Goal: Transaction & Acquisition: Purchase product/service

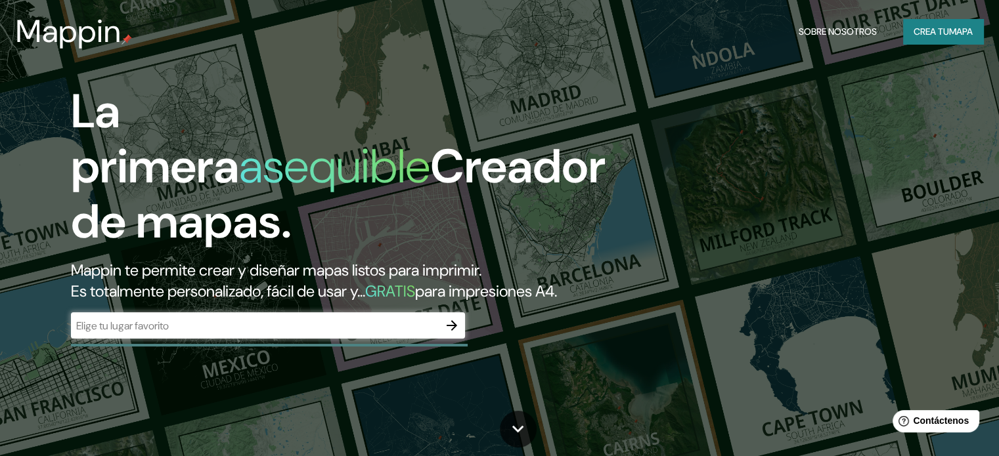
drag, startPoint x: 266, startPoint y: 338, endPoint x: 250, endPoint y: 322, distance: 22.8
click at [268, 337] on div "​" at bounding box center [268, 326] width 394 height 26
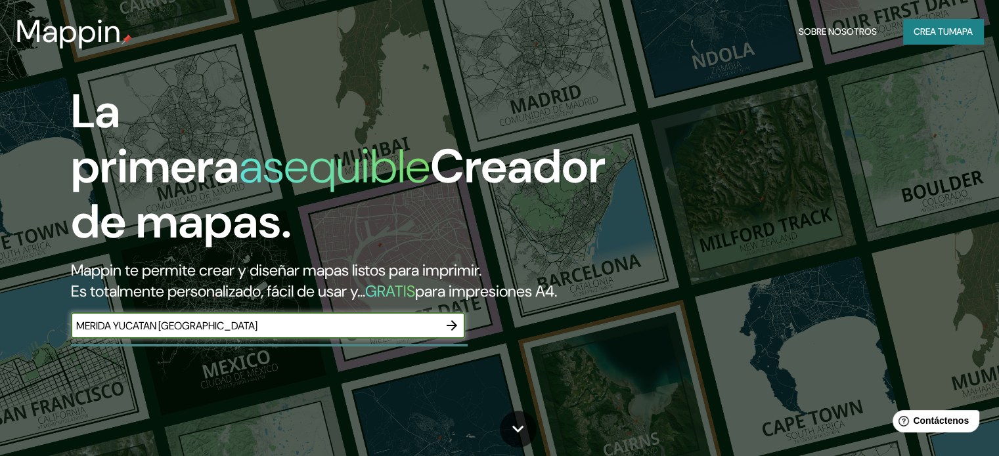
type input "MERIDA YUCATAN [GEOGRAPHIC_DATA]"
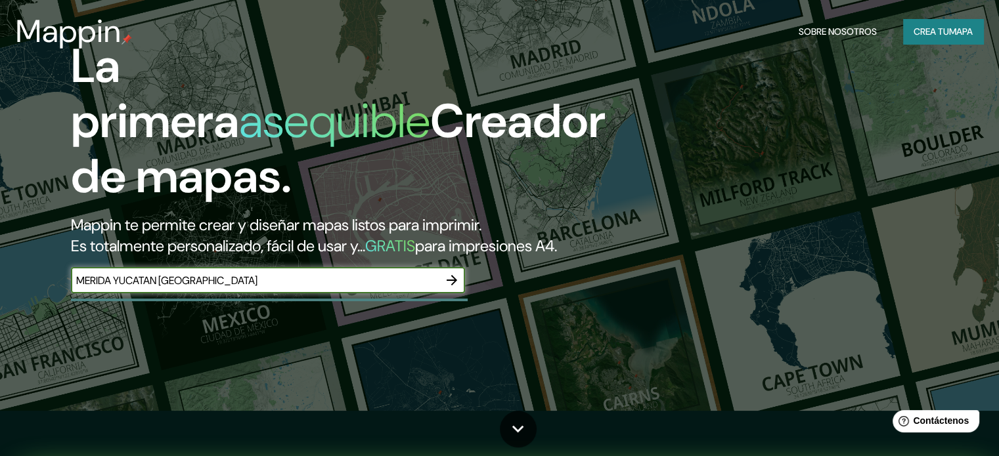
scroll to position [131, 0]
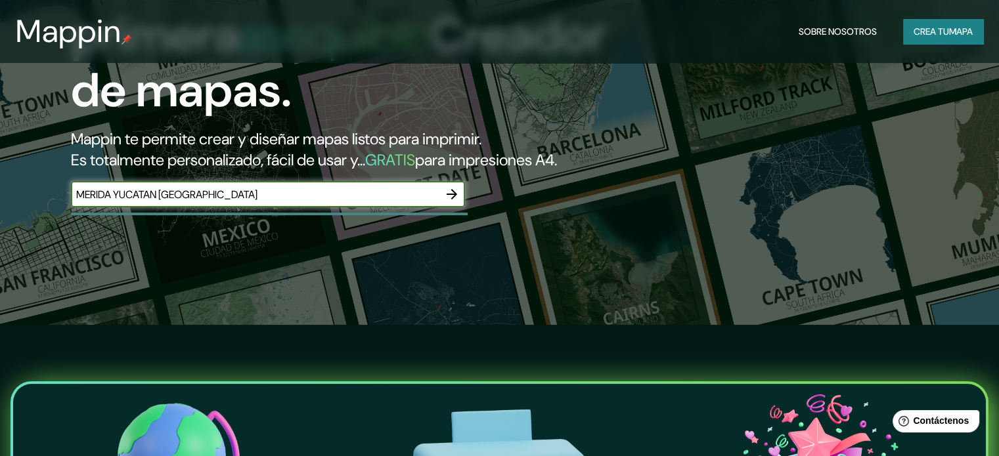
click at [456, 202] on icon "button" at bounding box center [452, 195] width 16 height 16
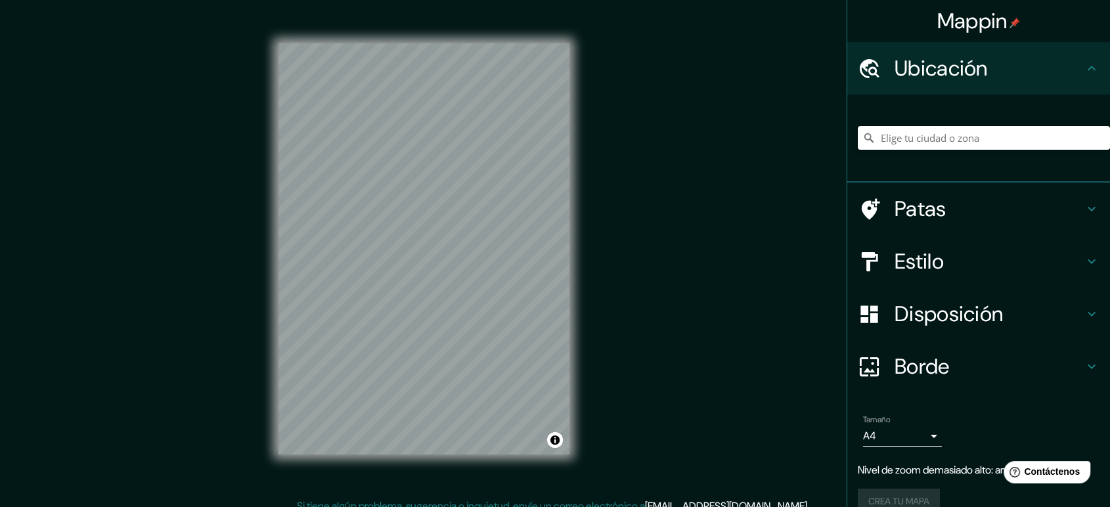
click at [887, 137] on input "Elige tu ciudad o zona" at bounding box center [984, 138] width 252 height 24
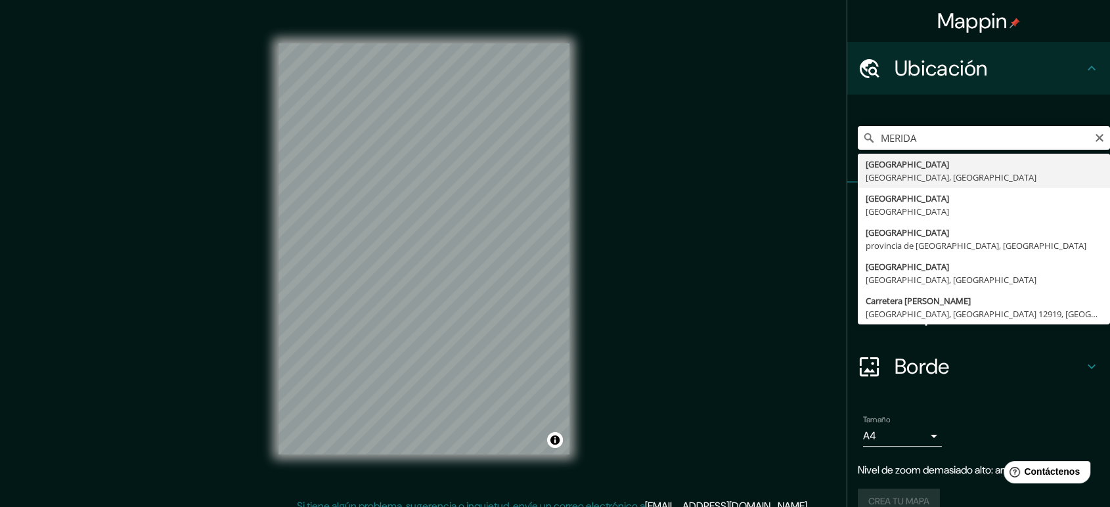
type input "[GEOGRAPHIC_DATA], [GEOGRAPHIC_DATA], [GEOGRAPHIC_DATA]"
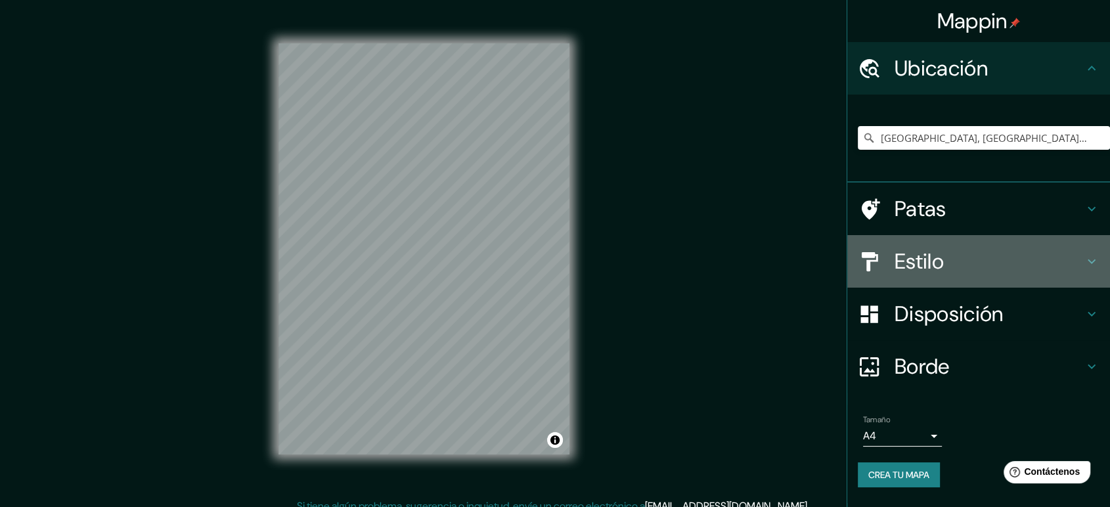
click at [949, 260] on h4 "Estilo" at bounding box center [989, 261] width 189 height 26
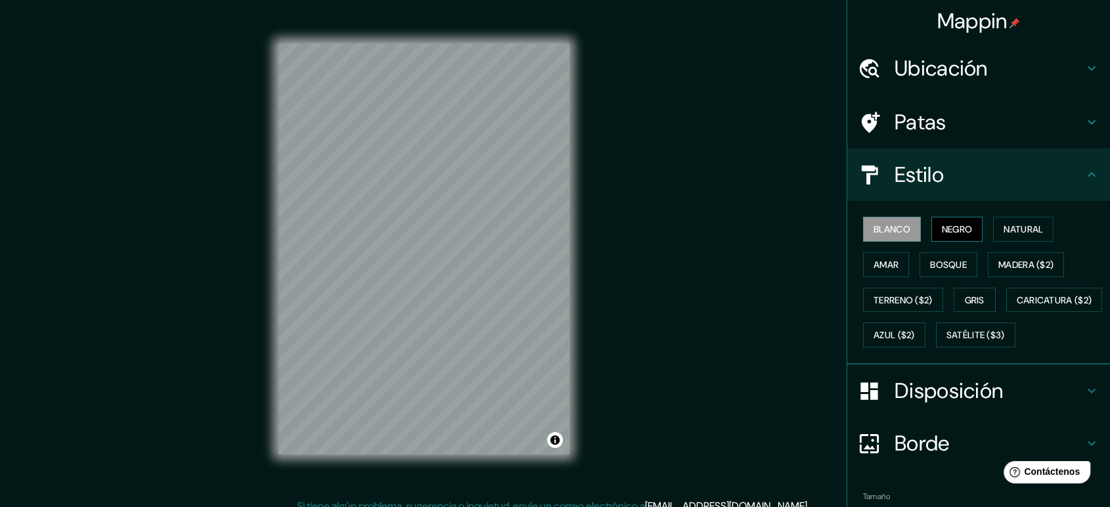
click at [953, 235] on font "Negro" at bounding box center [957, 229] width 31 height 12
click at [1004, 232] on font "Natural" at bounding box center [1023, 229] width 39 height 12
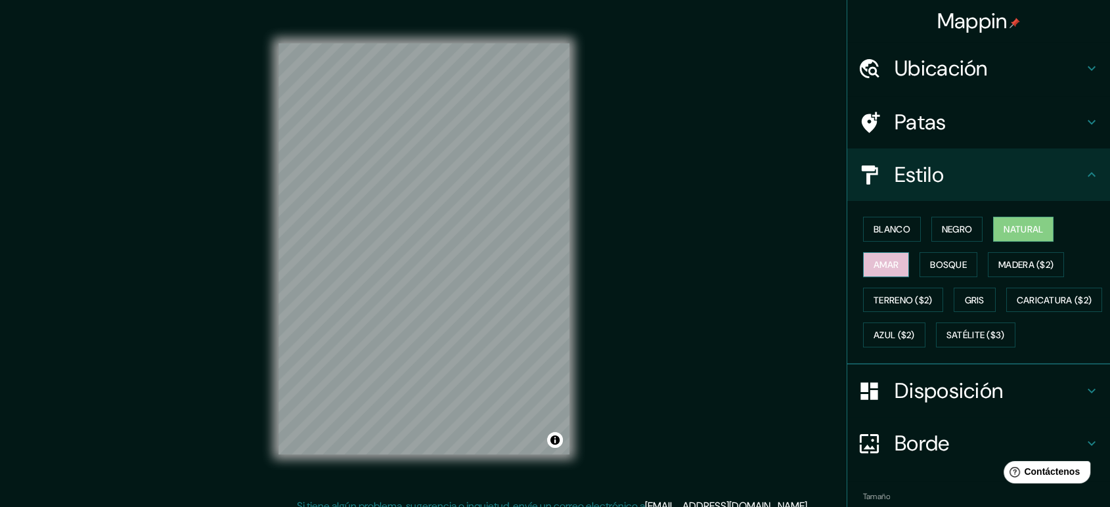
click at [882, 263] on font "Amar" at bounding box center [885, 265] width 25 height 12
click at [973, 266] on div "Blanco Negro Natural Amar Bosque Madera ($2) Terreno ($2) Gris Caricatura ($2) …" at bounding box center [984, 281] width 252 height 141
click at [962, 266] on button "Bosque" at bounding box center [948, 264] width 58 height 25
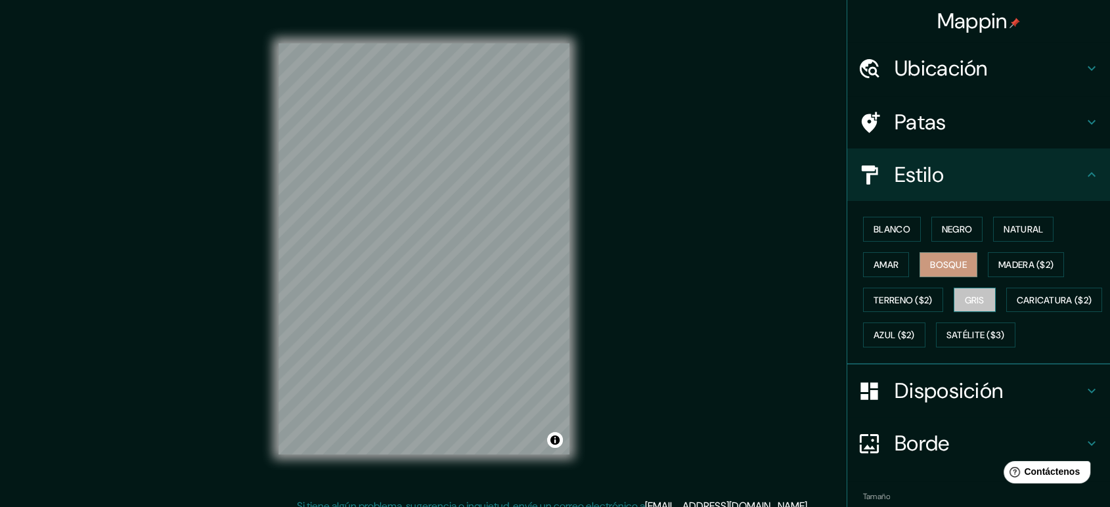
click at [971, 292] on button "Gris" at bounding box center [975, 300] width 42 height 25
click at [893, 305] on font "Terreno ($2)" at bounding box center [902, 300] width 59 height 12
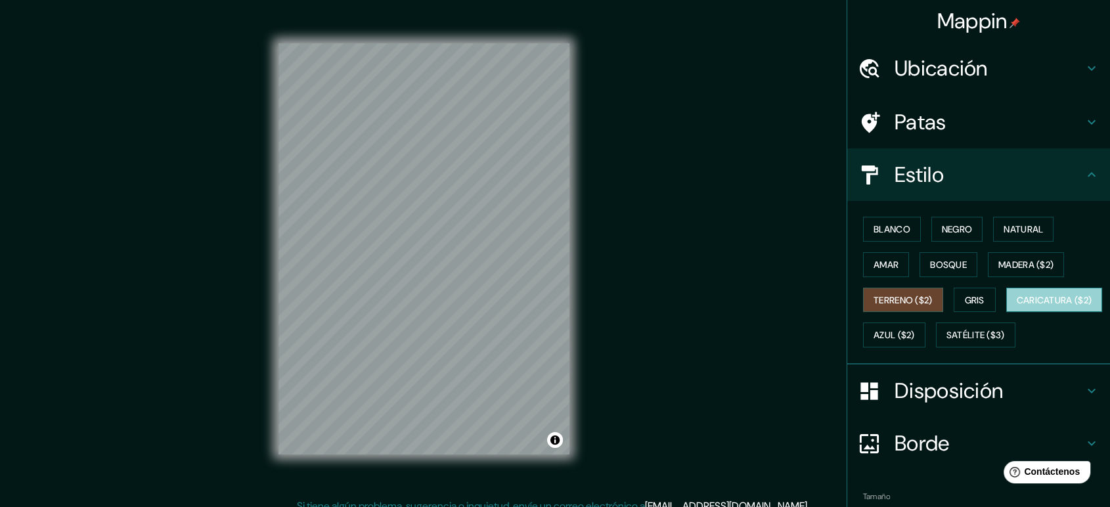
click at [1008, 306] on font "Caricatura ($2)" at bounding box center [1055, 300] width 76 height 12
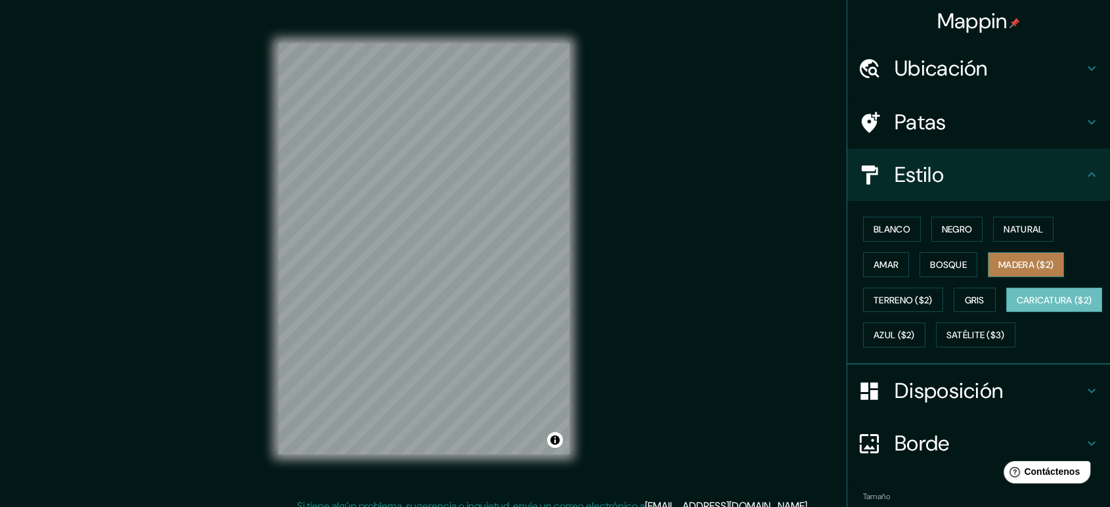
click at [1008, 256] on font "Madera ($2)" at bounding box center [1025, 264] width 55 height 17
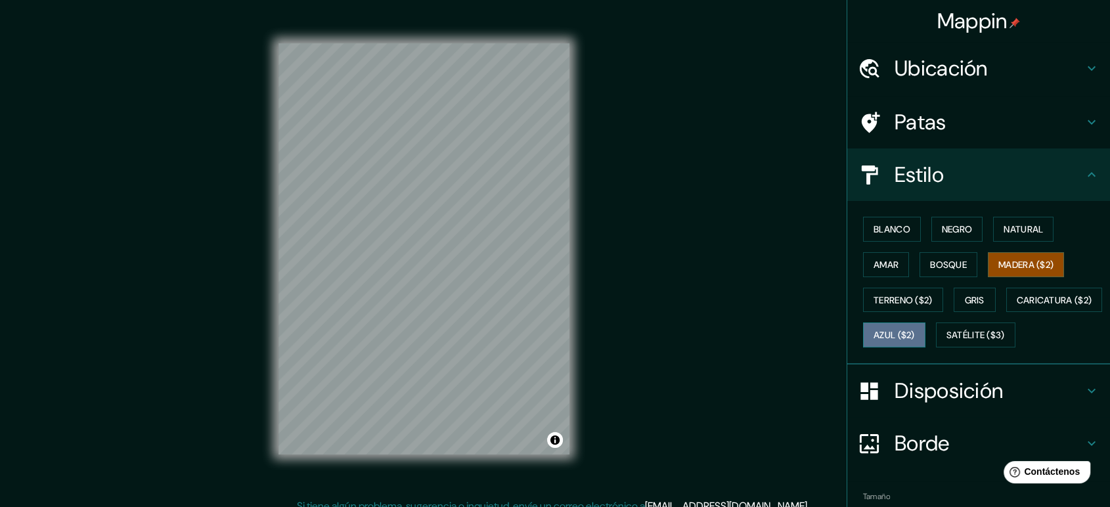
click at [915, 332] on font "Azul ($2)" at bounding box center [893, 336] width 41 height 12
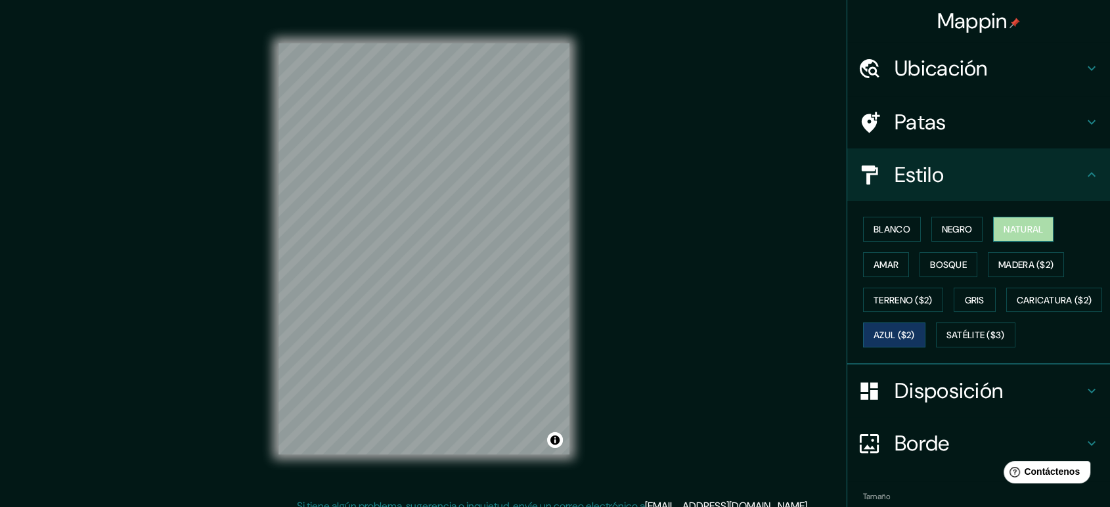
click at [1006, 240] on button "Natural" at bounding box center [1023, 229] width 60 height 25
click at [939, 271] on font "Bosque" at bounding box center [948, 264] width 37 height 17
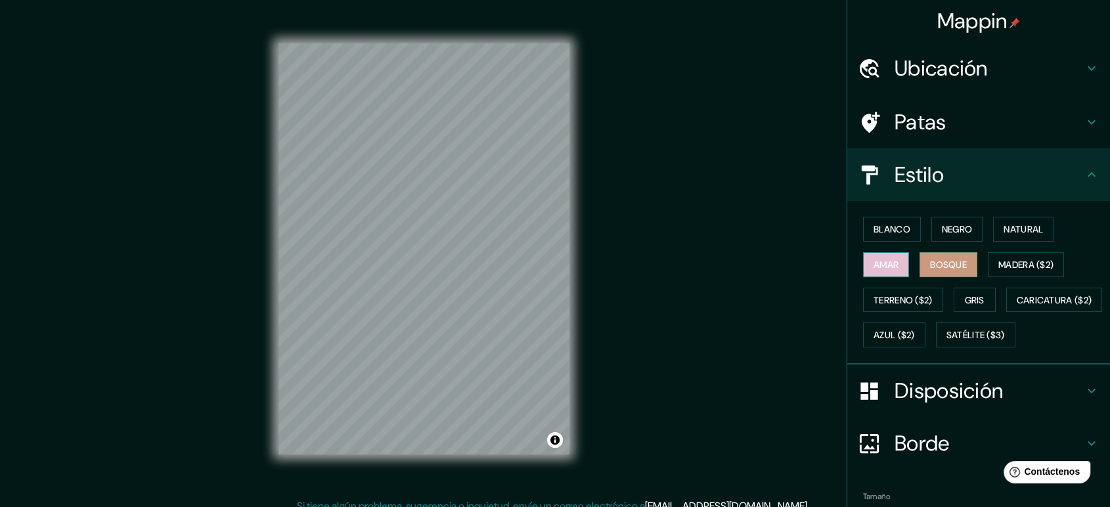
click at [875, 256] on font "Amar" at bounding box center [885, 264] width 25 height 17
click at [931, 230] on button "Negro" at bounding box center [957, 229] width 52 height 25
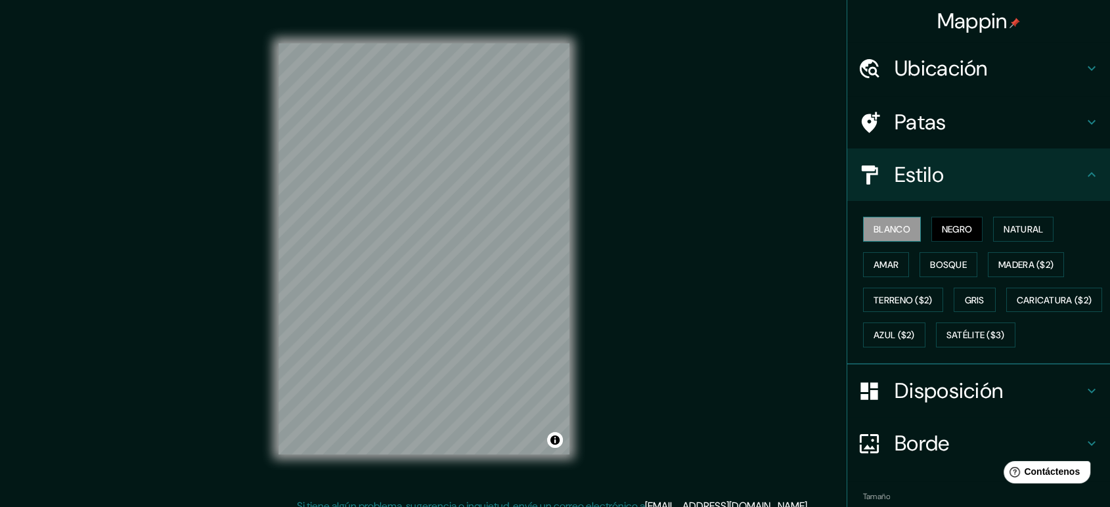
click at [873, 235] on font "Blanco" at bounding box center [891, 229] width 37 height 12
click at [983, 128] on h4 "Patas" at bounding box center [989, 122] width 189 height 26
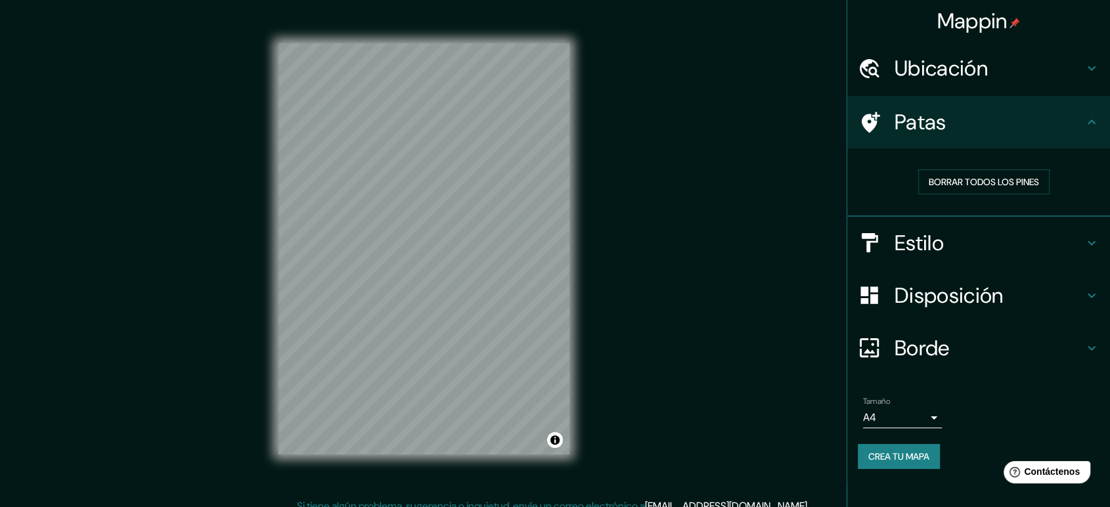
click at [983, 128] on h4 "Patas" at bounding box center [989, 122] width 189 height 26
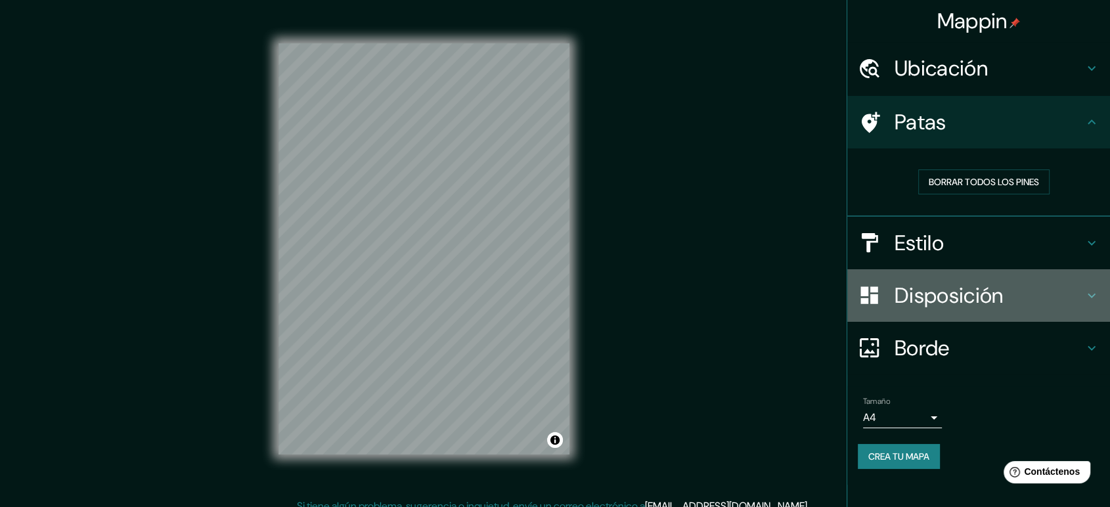
click at [955, 296] on font "Disposición" at bounding box center [949, 296] width 108 height 28
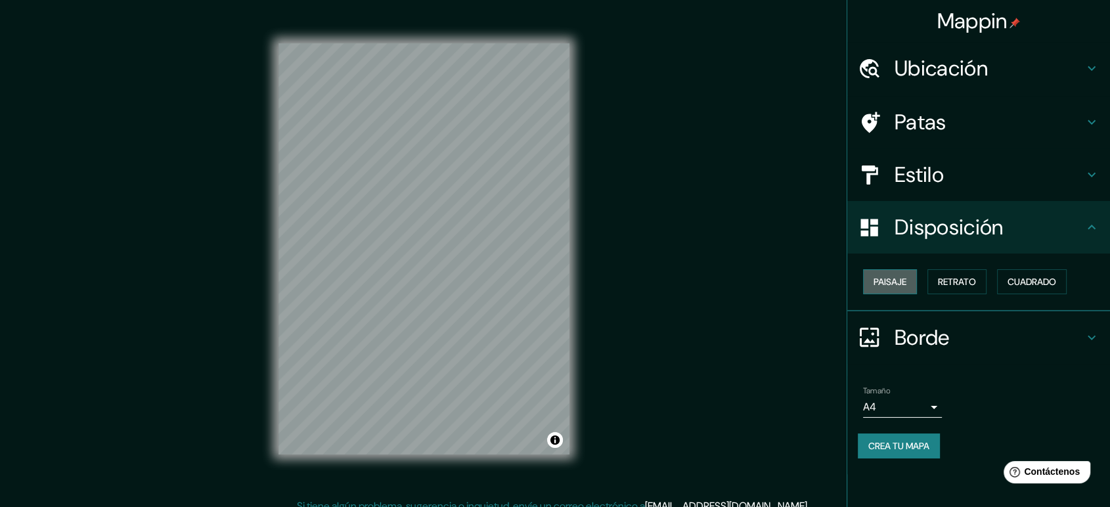
click at [890, 282] on font "Paisaje" at bounding box center [889, 282] width 33 height 12
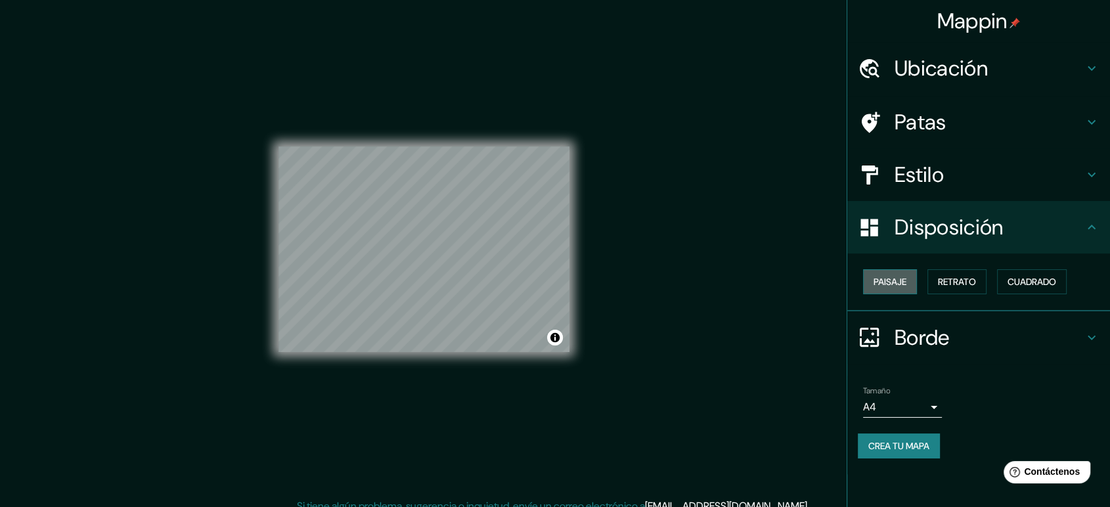
click at [890, 282] on font "Paisaje" at bounding box center [889, 282] width 33 height 12
click at [962, 280] on font "Retrato" at bounding box center [957, 282] width 38 height 12
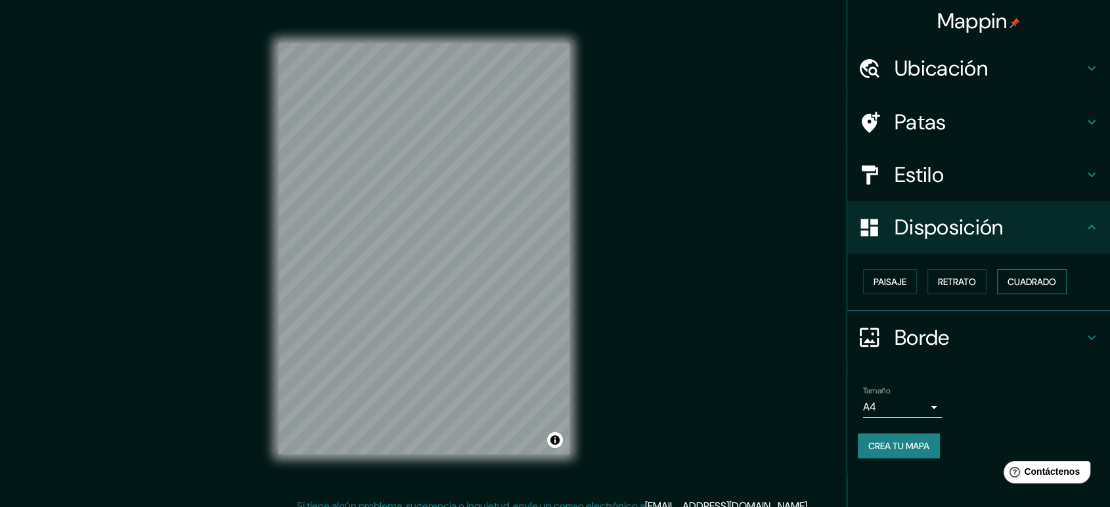
click at [1008, 280] on font "Cuadrado" at bounding box center [1031, 282] width 49 height 12
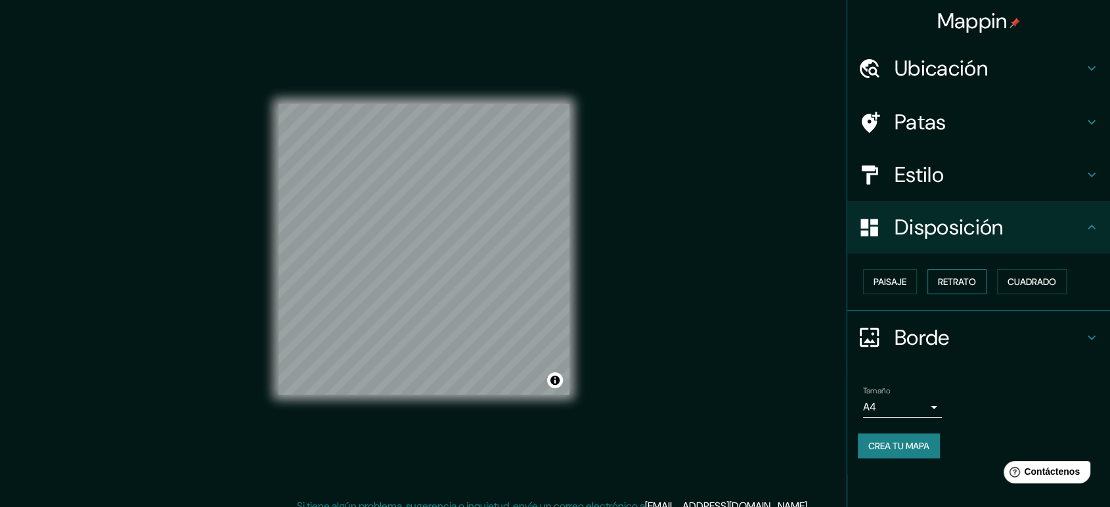
click at [962, 280] on font "Retrato" at bounding box center [957, 282] width 38 height 12
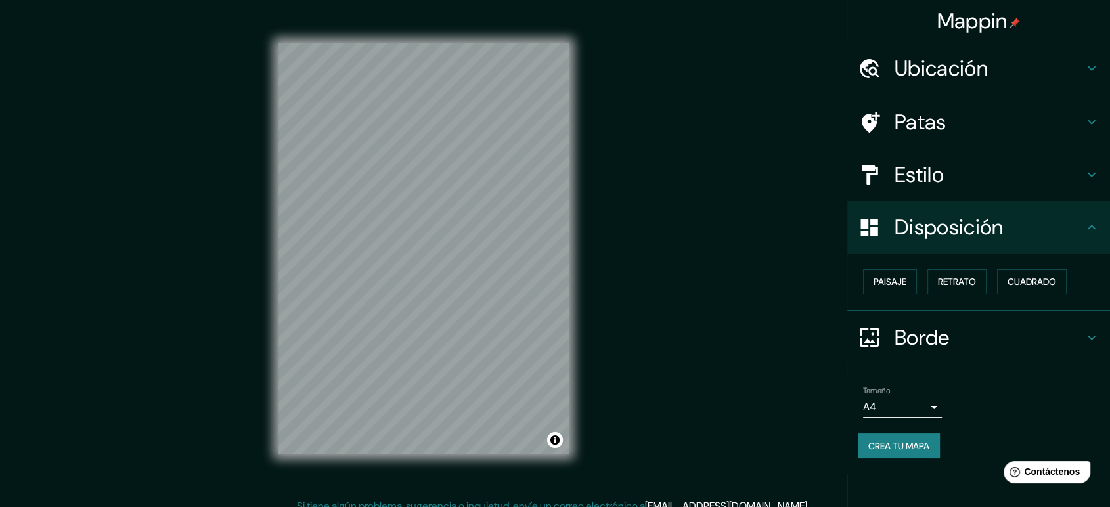
scroll to position [12, 0]
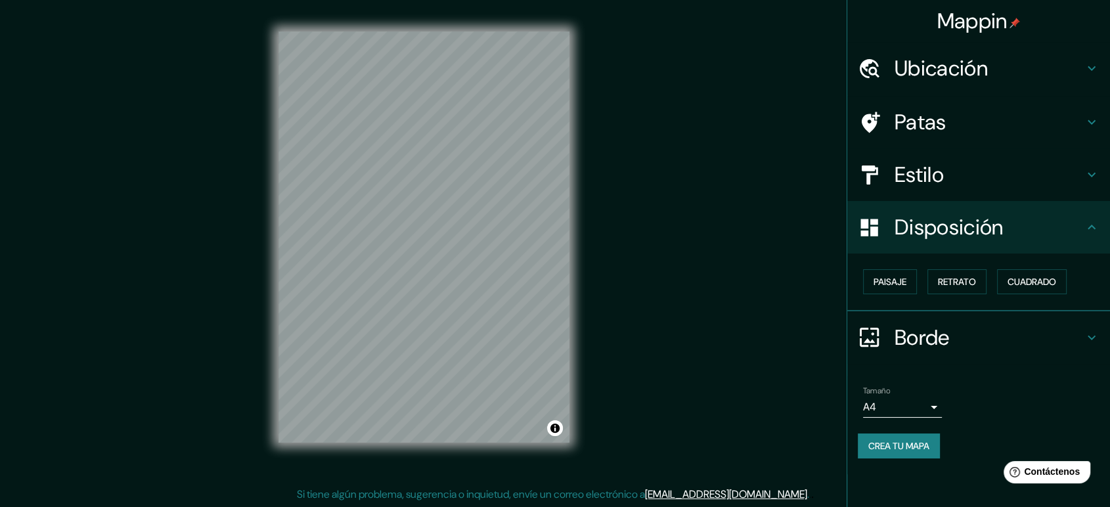
click at [967, 330] on h4 "Borde" at bounding box center [989, 337] width 189 height 26
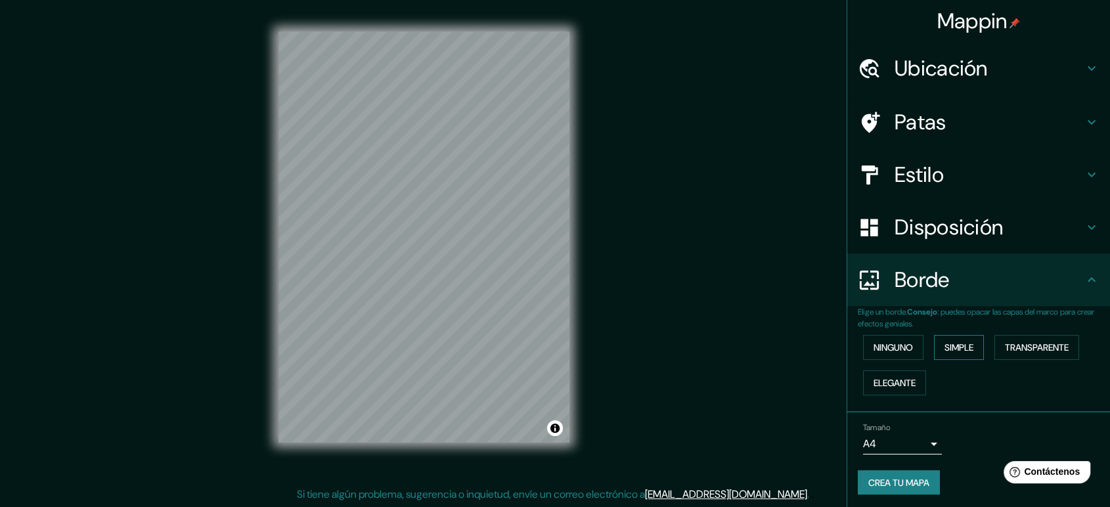
scroll to position [2, 0]
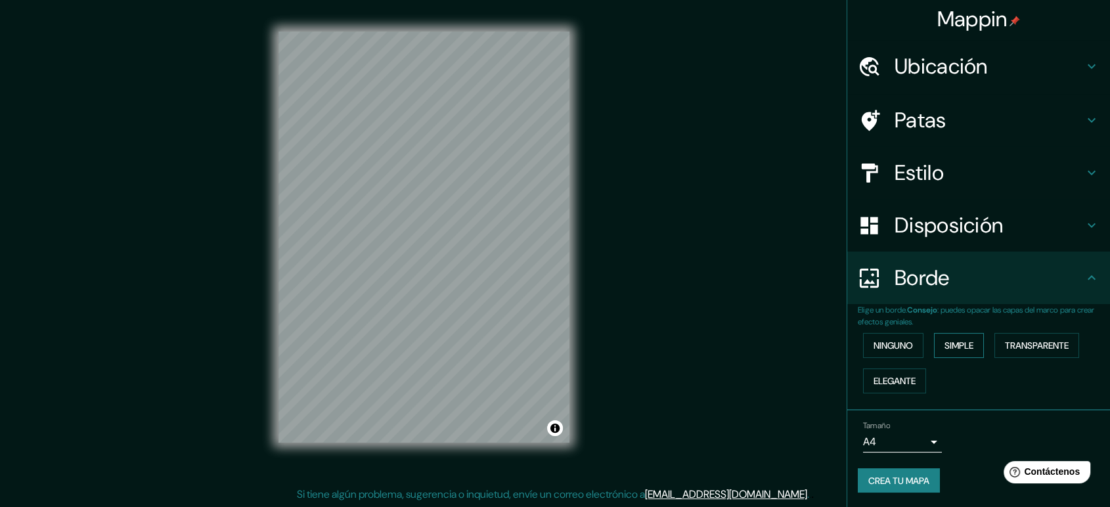
click at [956, 346] on font "Simple" at bounding box center [958, 346] width 29 height 12
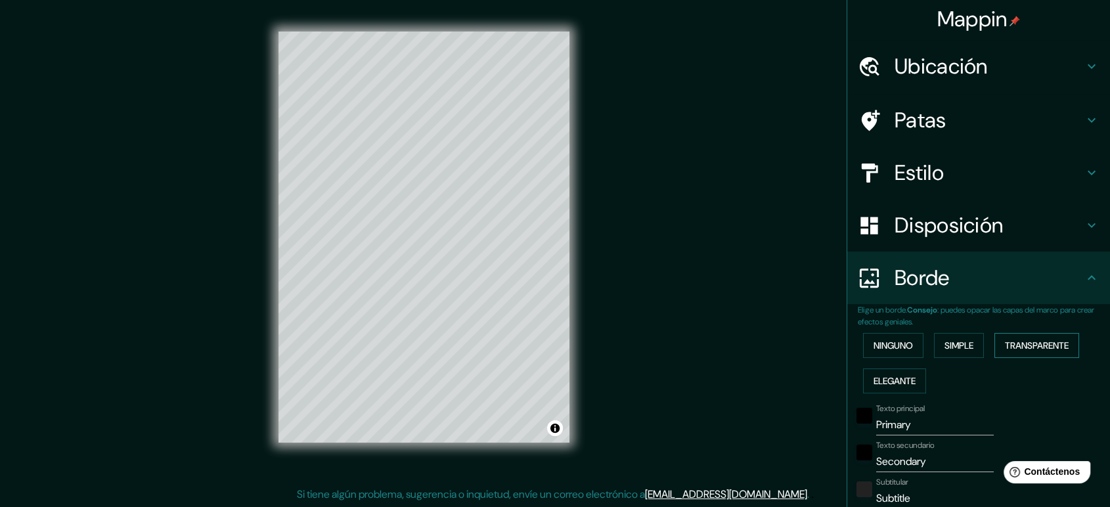
click at [1005, 341] on font "Transparente" at bounding box center [1037, 346] width 64 height 12
click at [893, 376] on font "Elegante" at bounding box center [894, 381] width 42 height 12
click at [896, 349] on font "Ninguno" at bounding box center [892, 346] width 39 height 12
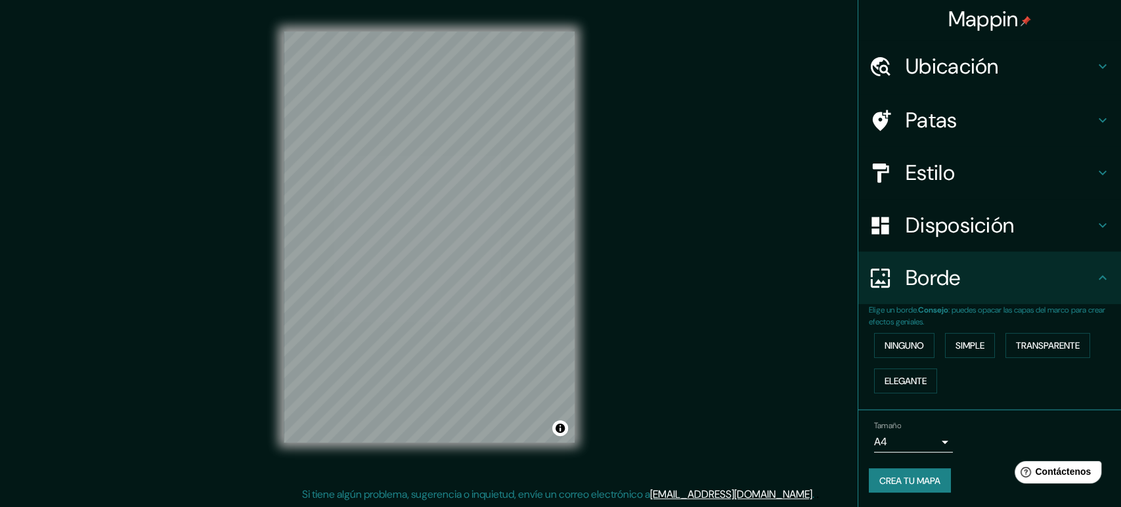
click at [912, 430] on body "Mappin Ubicación [GEOGRAPHIC_DATA], [GEOGRAPHIC_DATA], [GEOGRAPHIC_DATA] Patas …" at bounding box center [560, 241] width 1121 height 507
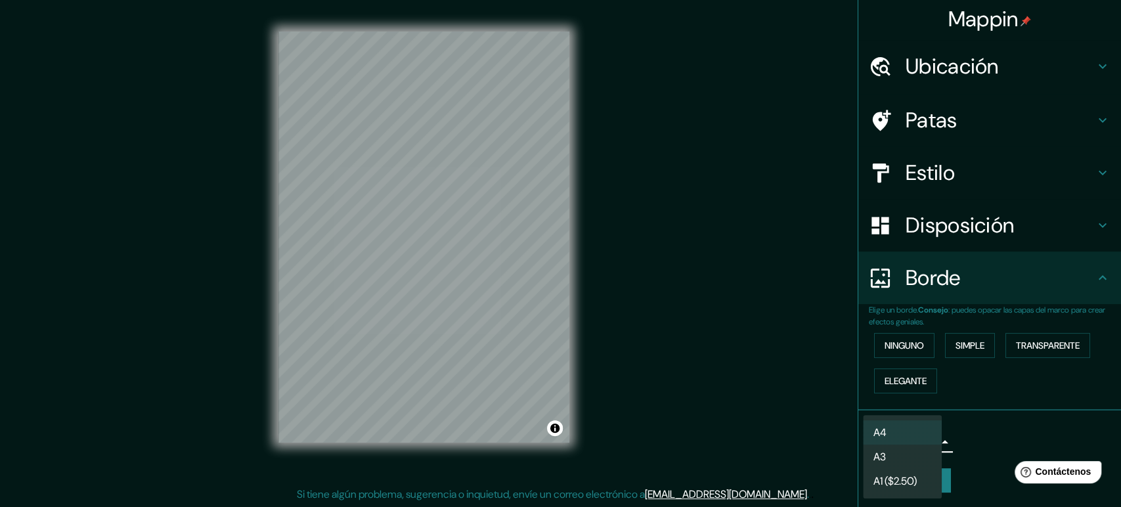
click at [967, 429] on div at bounding box center [560, 253] width 1121 height 507
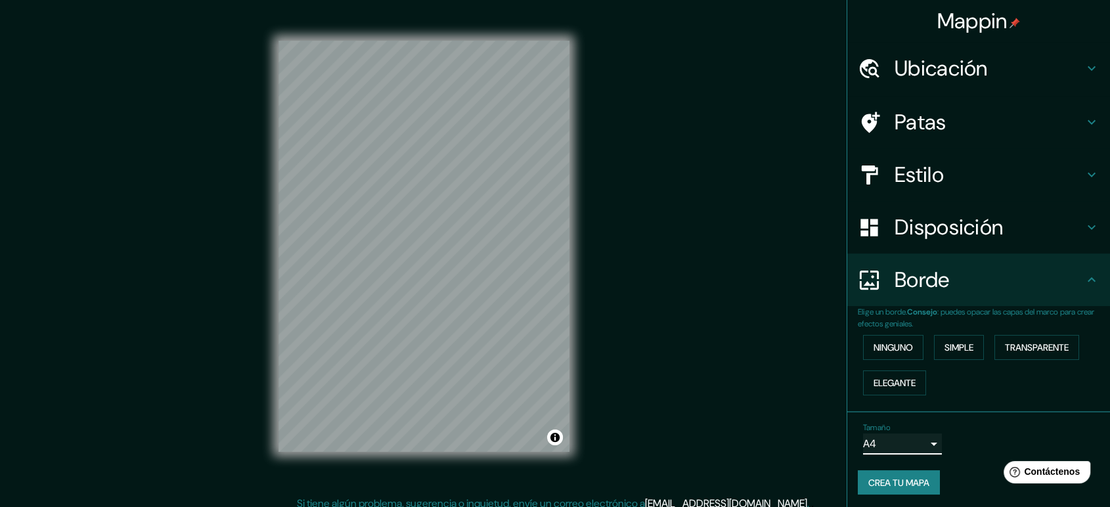
scroll to position [0, 0]
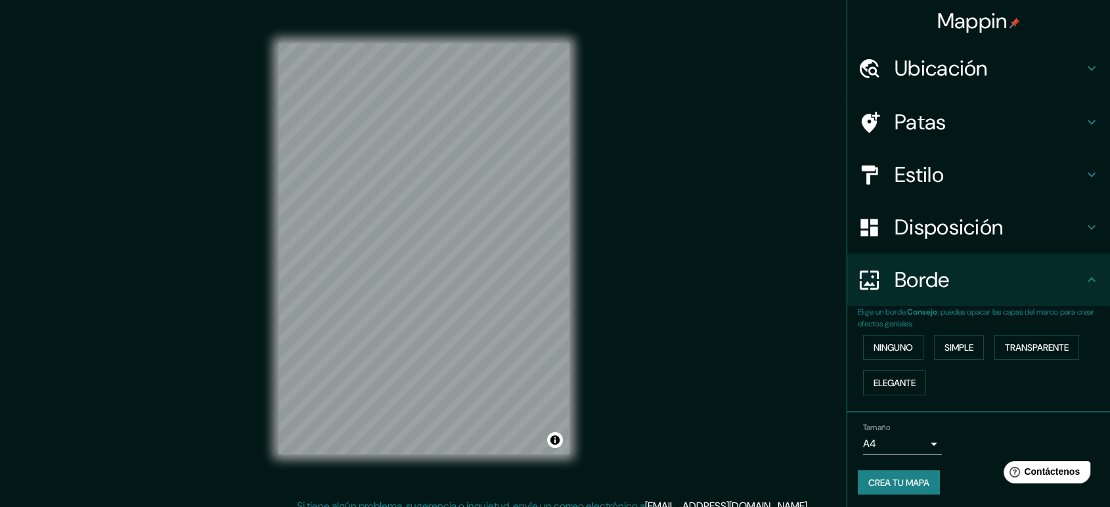
click at [885, 456] on font "Crea tu mapa" at bounding box center [898, 482] width 61 height 17
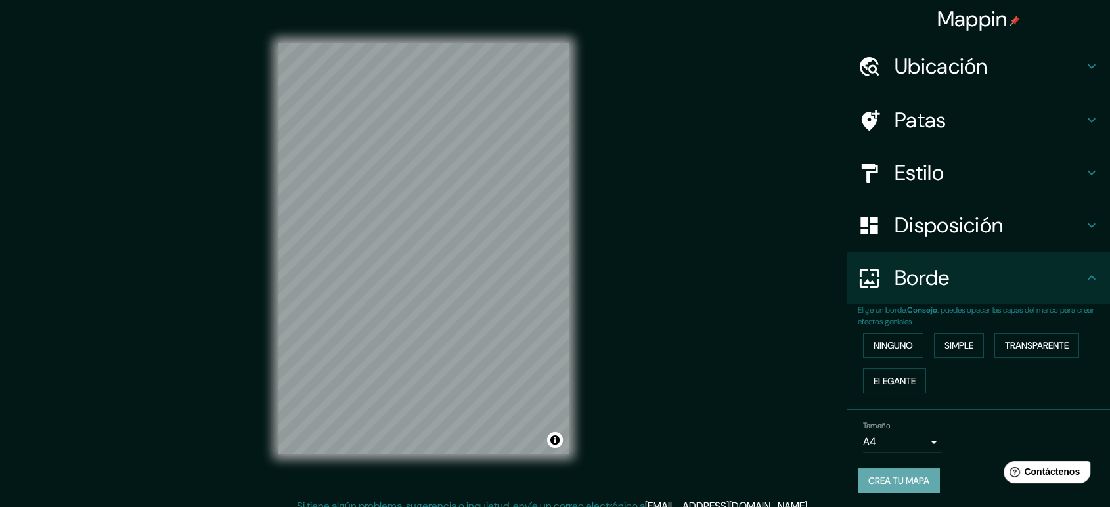
click at [900, 456] on font "Crea tu mapa" at bounding box center [898, 481] width 61 height 12
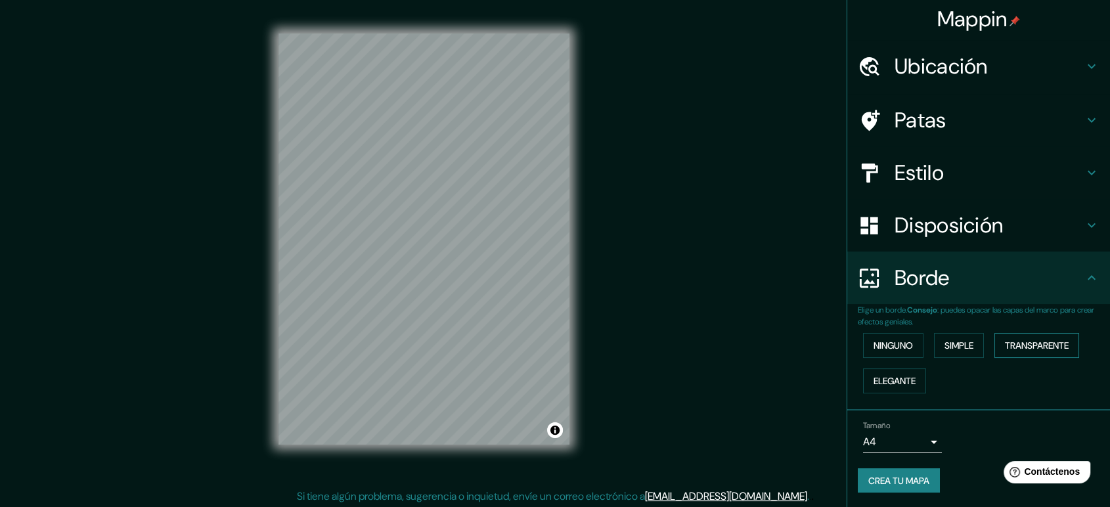
scroll to position [12, 0]
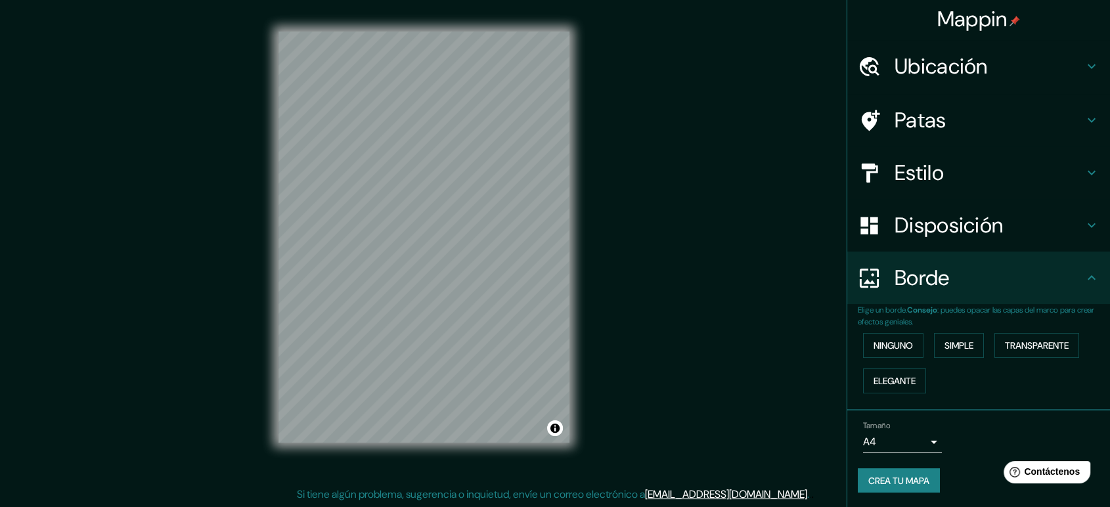
click at [993, 372] on div "Ninguno Simple Transparente Elegante" at bounding box center [984, 363] width 252 height 71
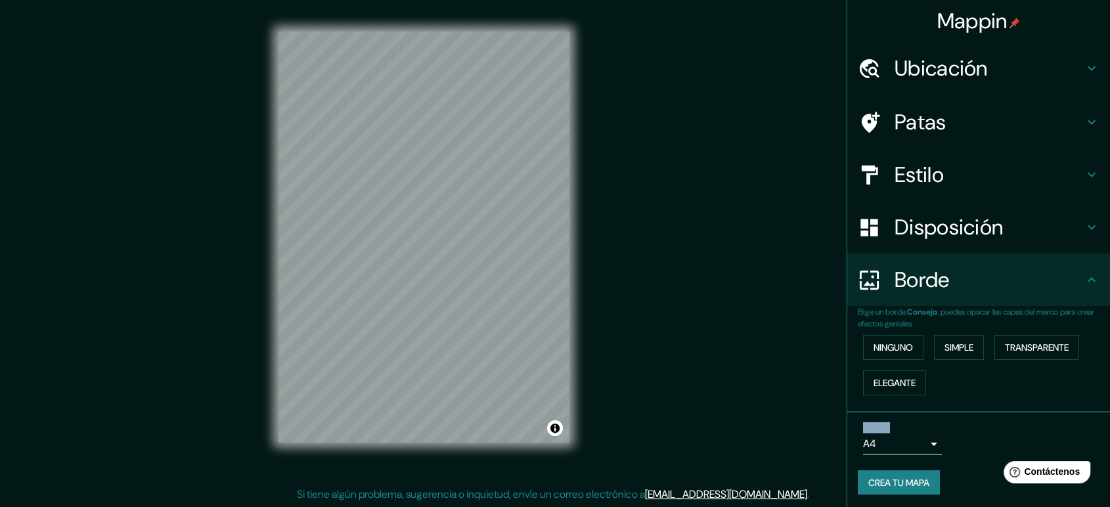
click at [906, 456] on font "Crea tu mapa" at bounding box center [898, 483] width 61 height 12
click at [668, 398] on div "Mappin Ubicación [GEOGRAPHIC_DATA], [GEOGRAPHIC_DATA], [GEOGRAPHIC_DATA] Patas …" at bounding box center [555, 248] width 1110 height 520
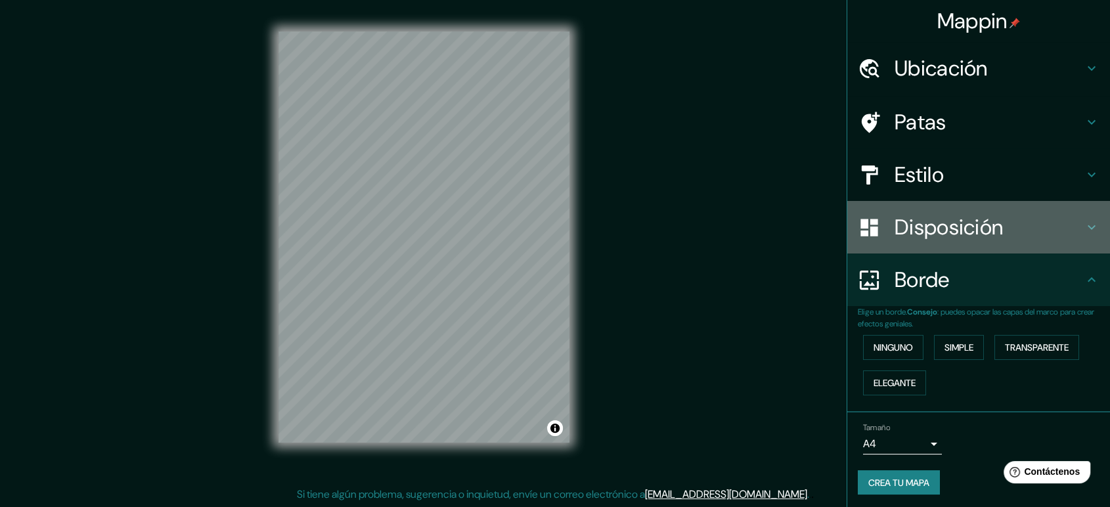
click at [934, 232] on font "Disposición" at bounding box center [949, 227] width 108 height 28
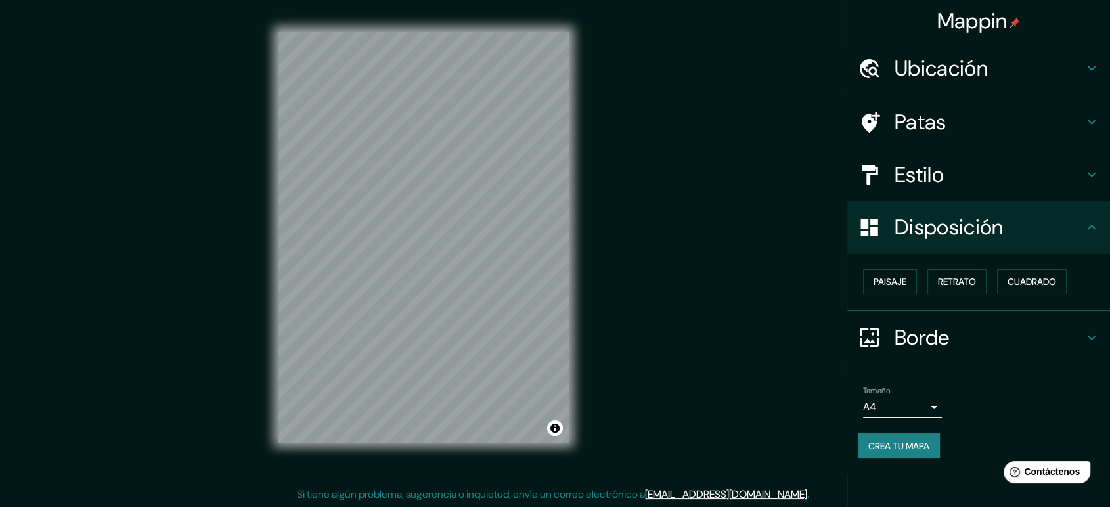
click at [920, 345] on font "Borde" at bounding box center [922, 338] width 55 height 28
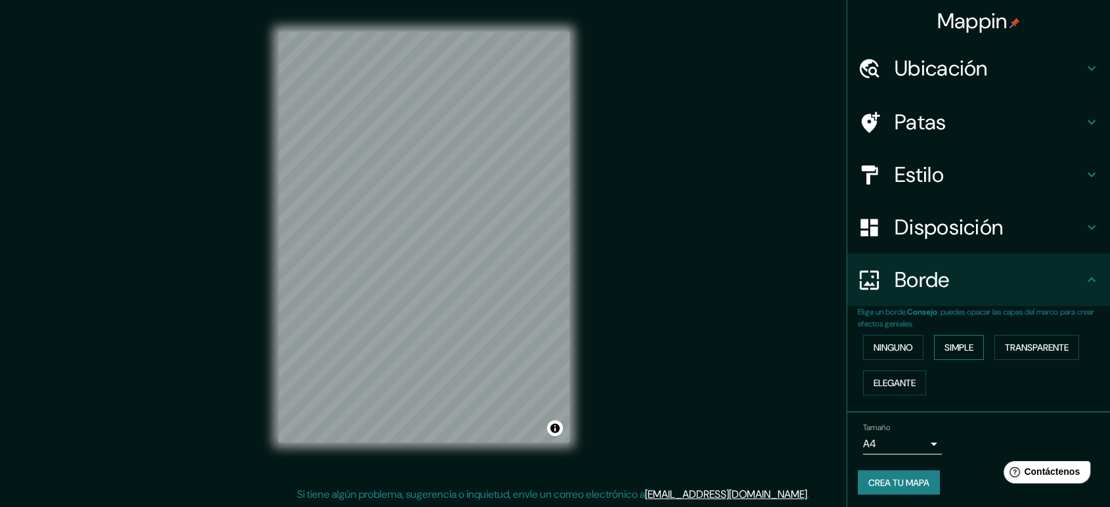
click at [934, 346] on button "Simple" at bounding box center [959, 347] width 50 height 25
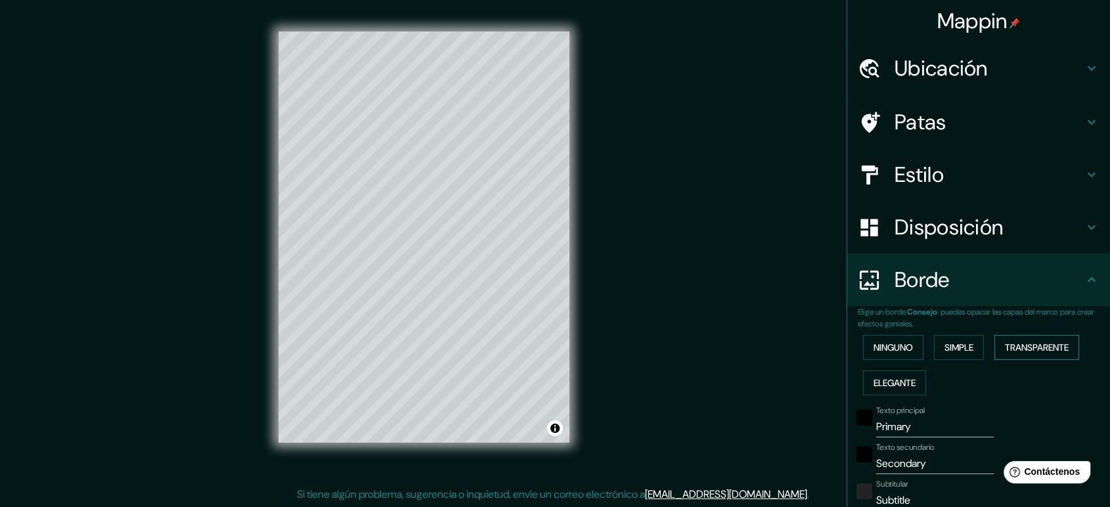
click at [1008, 342] on font "Transparente" at bounding box center [1037, 348] width 64 height 12
click at [905, 382] on font "Elegante" at bounding box center [894, 383] width 42 height 12
click at [1008, 350] on font "Transparente" at bounding box center [1037, 348] width 64 height 12
click at [929, 428] on input "Primary" at bounding box center [935, 426] width 118 height 21
type input "Primar"
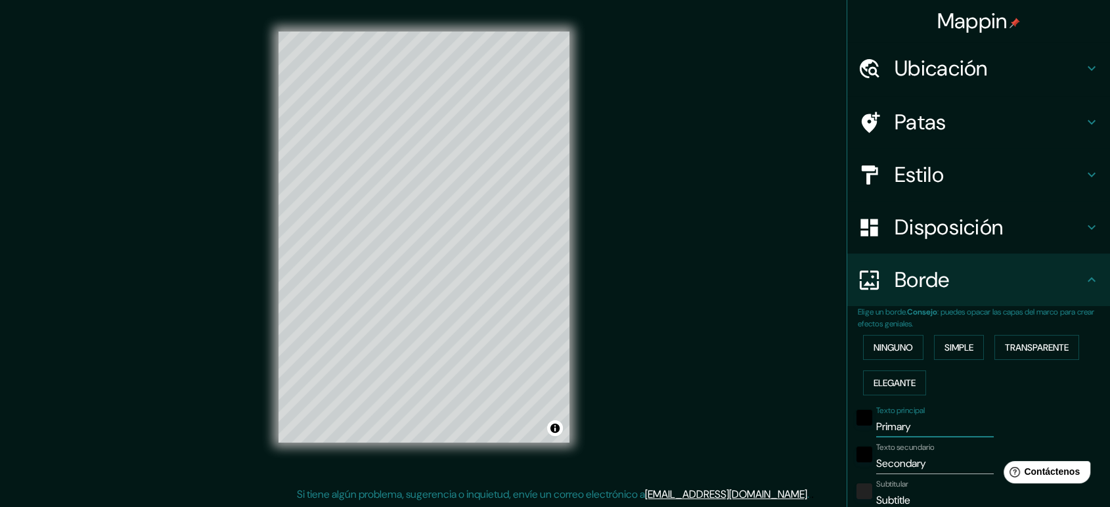
type input "213"
type input "35"
type input "P"
type input "213"
type input "35"
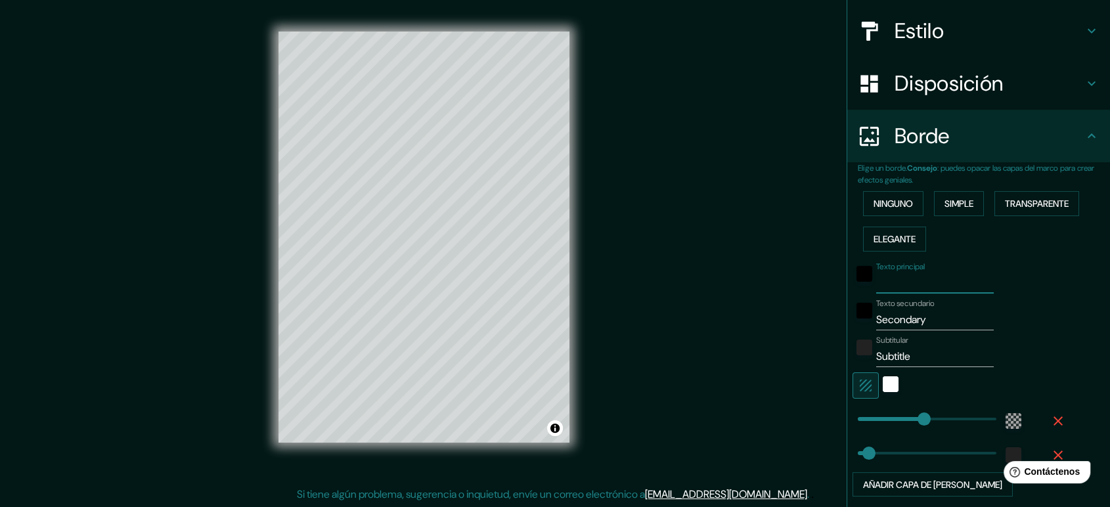
scroll to position [146, 0]
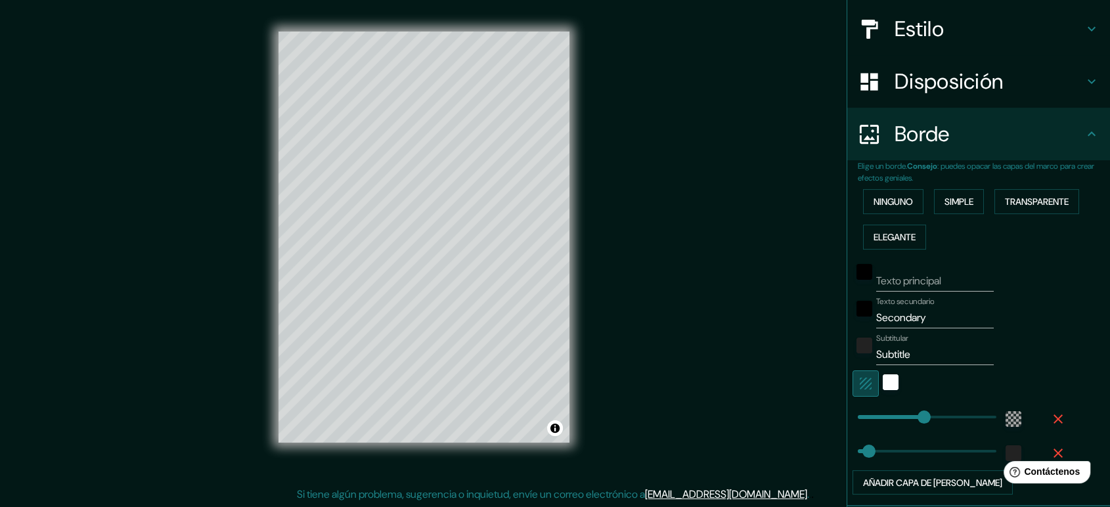
click at [858, 386] on icon "button" at bounding box center [866, 384] width 16 height 16
type input "213"
type input "35"
click at [935, 357] on input "Subtitle" at bounding box center [935, 354] width 118 height 21
type input "Subtitl"
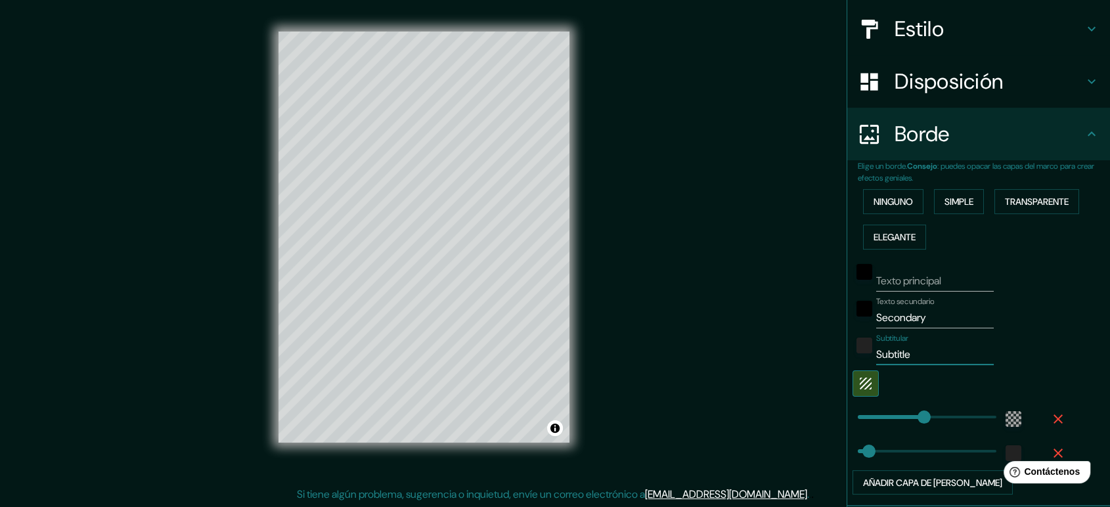
type input "213"
type input "35"
type input "Subtit"
type input "213"
type input "35"
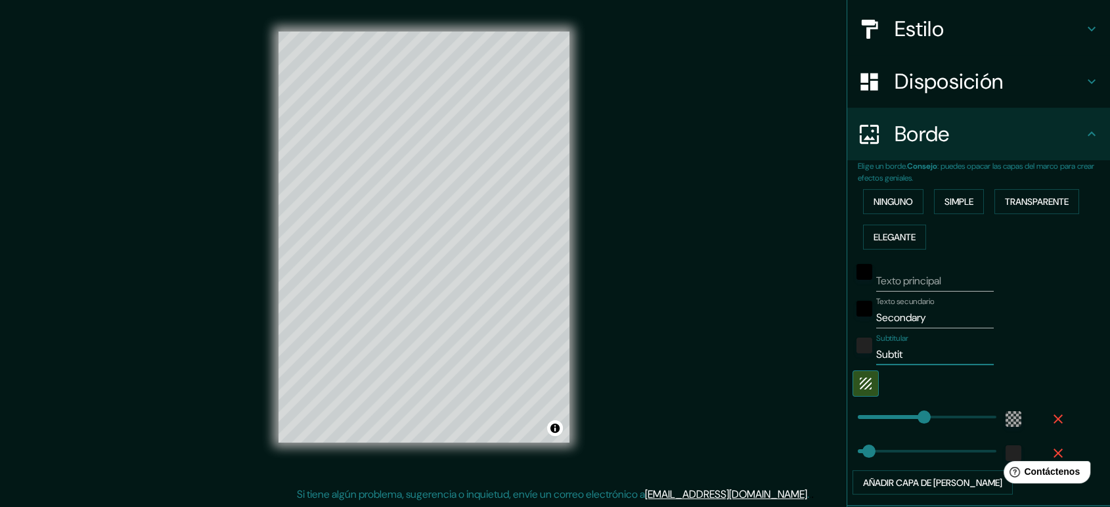
type input "Subti"
type input "213"
type input "35"
type input "Subt"
type input "213"
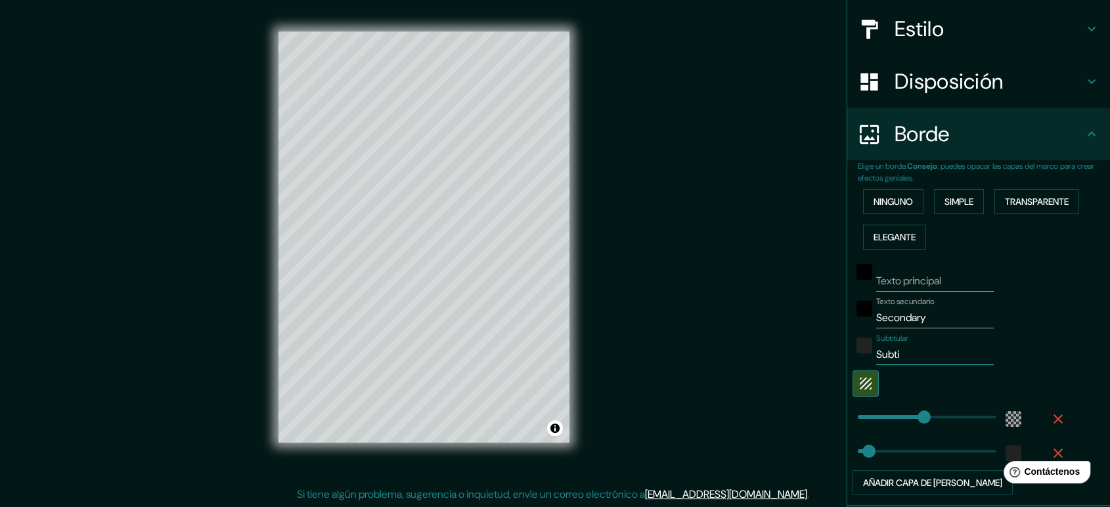
type input "35"
type input "Sub"
type input "213"
type input "35"
type input "Su"
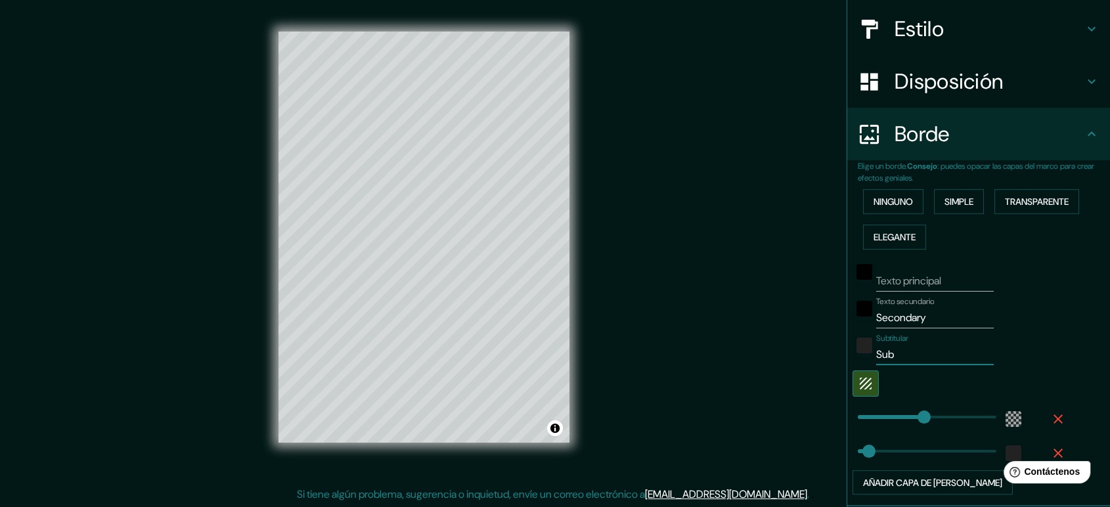
type input "213"
type input "35"
type input "S"
type input "213"
type input "35"
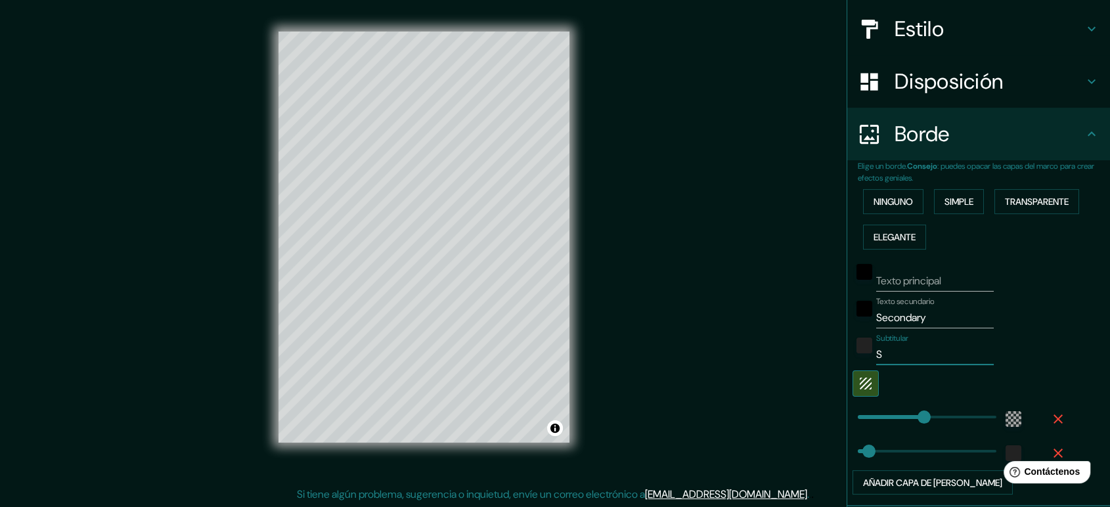
type input "213"
type input "35"
click at [942, 320] on input "Secondary" at bounding box center [935, 317] width 118 height 21
type input "Secondar"
type input "213"
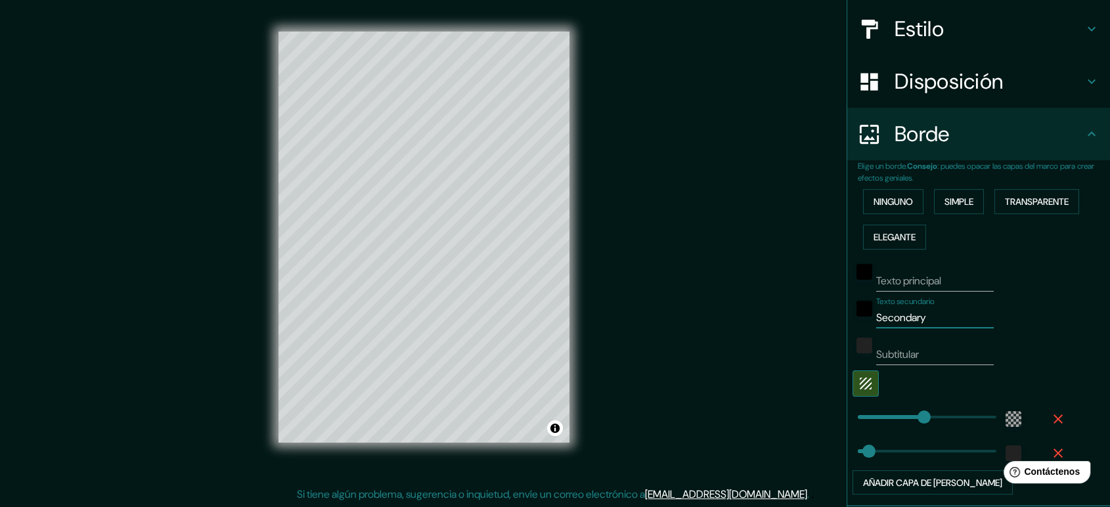
type input "35"
type input "Seconda"
type input "213"
type input "35"
type input "Second"
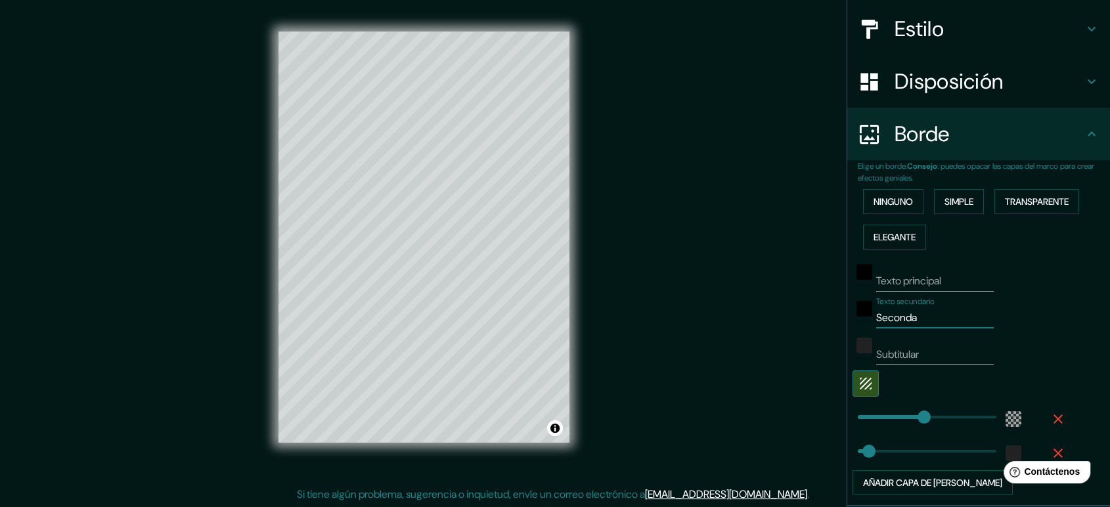
type input "213"
type input "35"
type input "Secon"
type input "213"
type input "35"
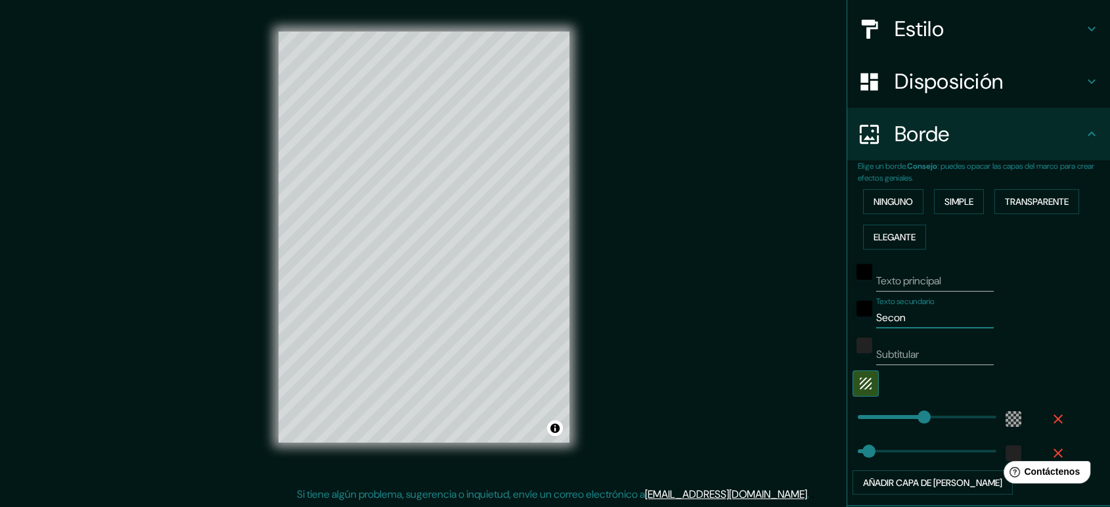
type input "Seco"
type input "213"
type input "35"
type input "Sec"
type input "213"
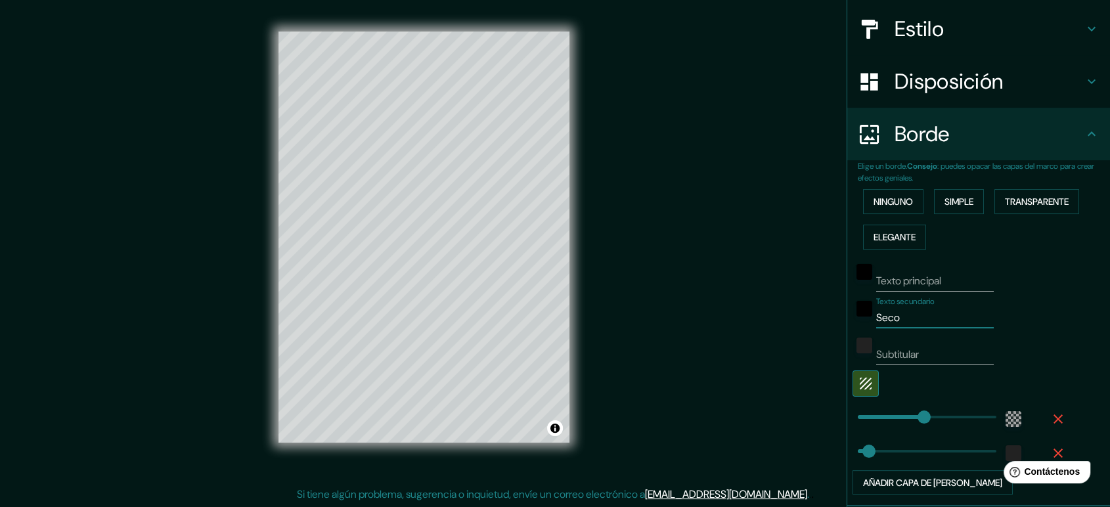
type input "35"
type input "Se"
type input "213"
type input "35"
type input "S"
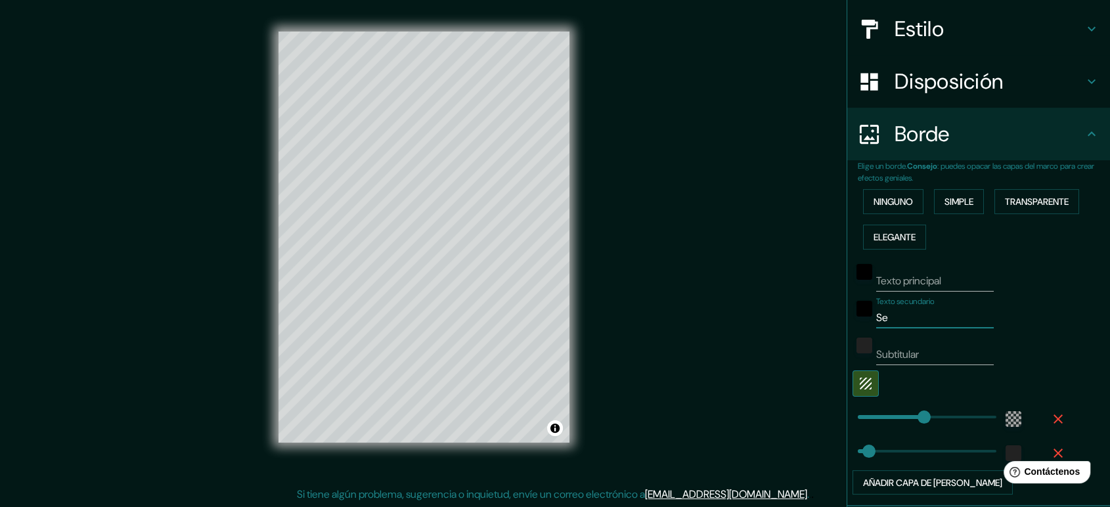
type input "213"
type input "35"
type input "213"
type input "35"
click at [996, 318] on div "Texto secundario" at bounding box center [959, 313] width 215 height 32
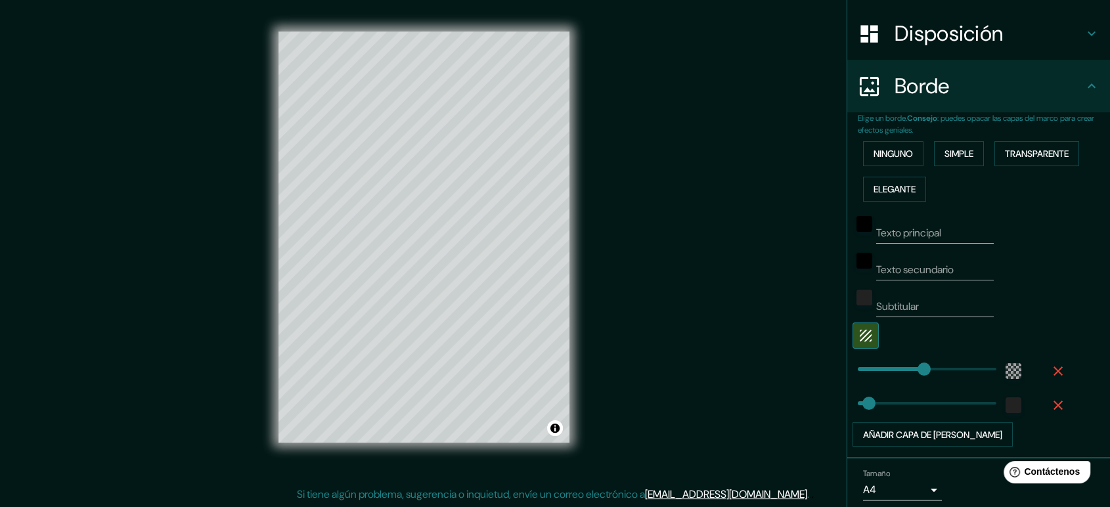
scroll to position [219, 0]
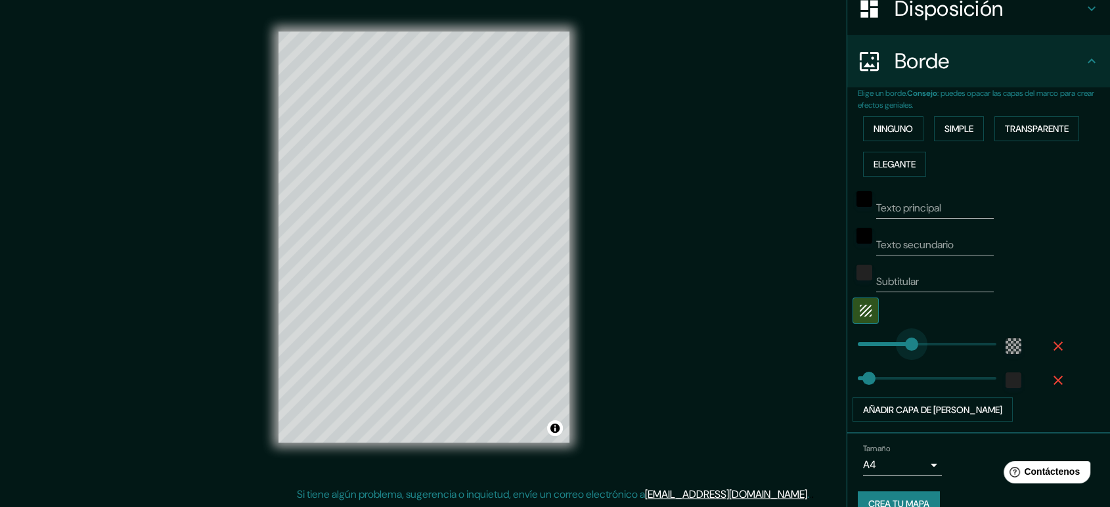
type input "156"
drag, startPoint x: 914, startPoint y: 349, endPoint x: 893, endPoint y: 349, distance: 21.7
type input "35"
type input "143"
drag, startPoint x: 898, startPoint y: 348, endPoint x: 891, endPoint y: 348, distance: 7.2
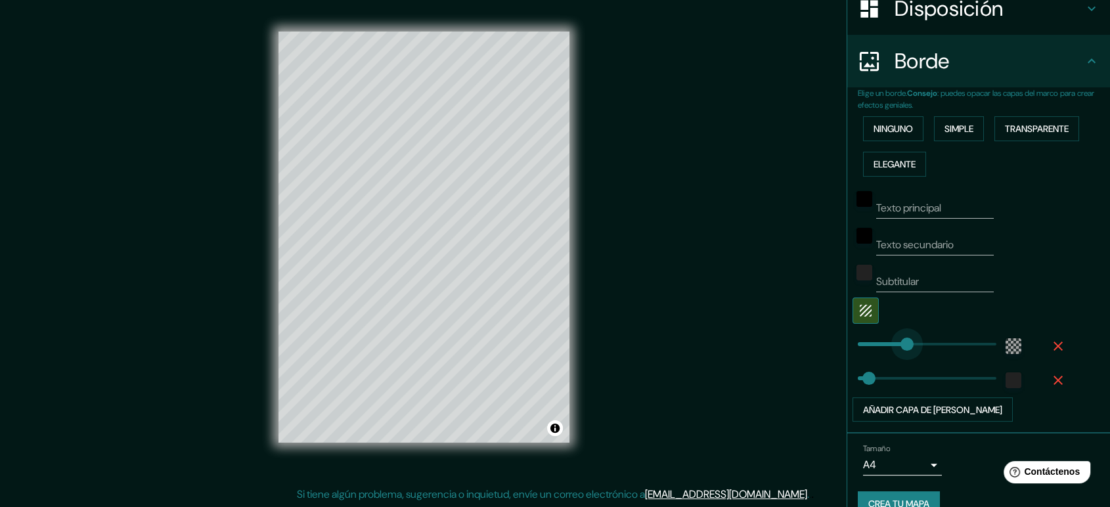
type input "35"
type input "141"
type input "35"
type input "200"
drag, startPoint x: 888, startPoint y: 343, endPoint x: 909, endPoint y: 343, distance: 21.0
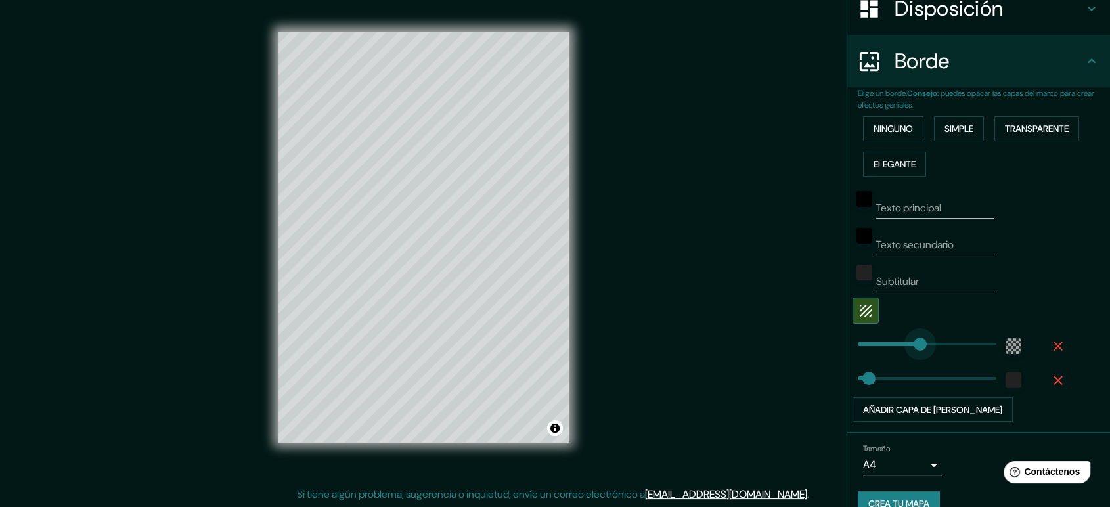
type input "35"
type input "152"
drag, startPoint x: 910, startPoint y: 342, endPoint x: 893, endPoint y: 342, distance: 16.4
type input "35"
type input "118"
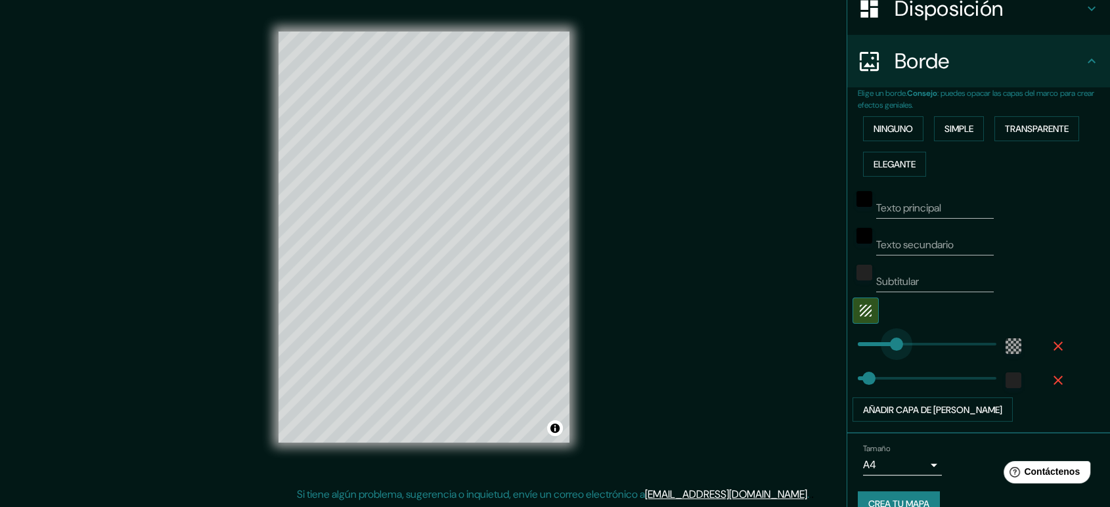
drag, startPoint x: 894, startPoint y: 342, endPoint x: 883, endPoint y: 345, distance: 10.8
type input "35"
type input "118"
type input "49"
type input "118"
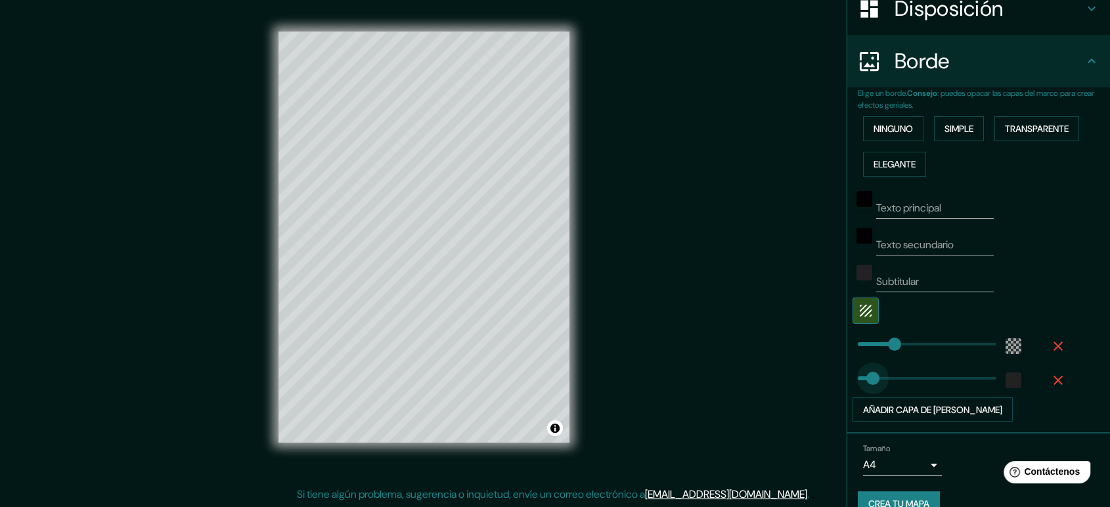
type input "84"
drag, startPoint x: 862, startPoint y: 378, endPoint x: 873, endPoint y: 382, distance: 12.5
type input "118"
type input "40"
drag, startPoint x: 877, startPoint y: 382, endPoint x: 859, endPoint y: 382, distance: 17.7
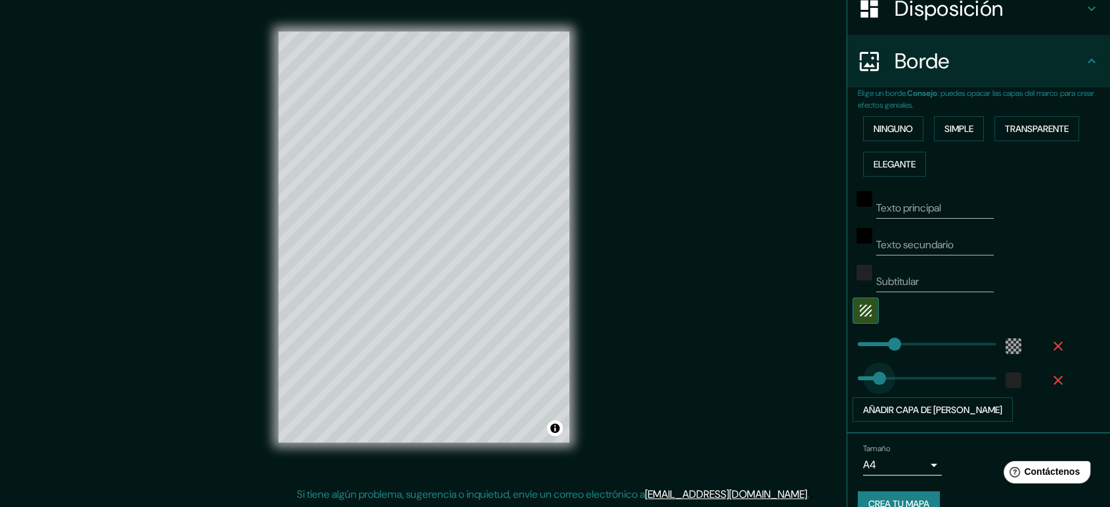
type input "118"
type input "34"
type input "118"
type input "0"
drag, startPoint x: 851, startPoint y: 377, endPoint x: 845, endPoint y: 378, distance: 6.7
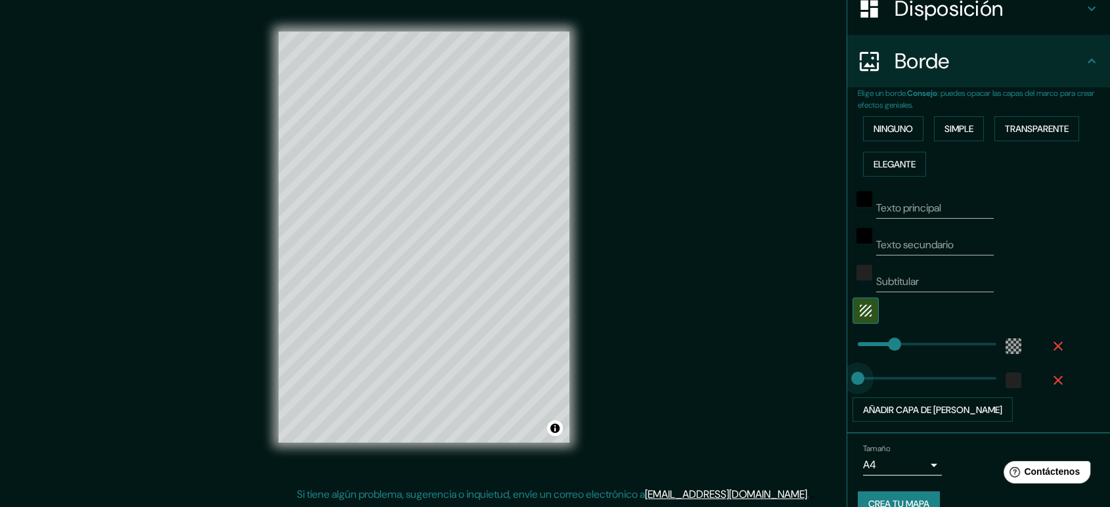
type input "118"
type input "15"
drag, startPoint x: 845, startPoint y: 378, endPoint x: 851, endPoint y: 379, distance: 6.6
type input "118"
type input "28"
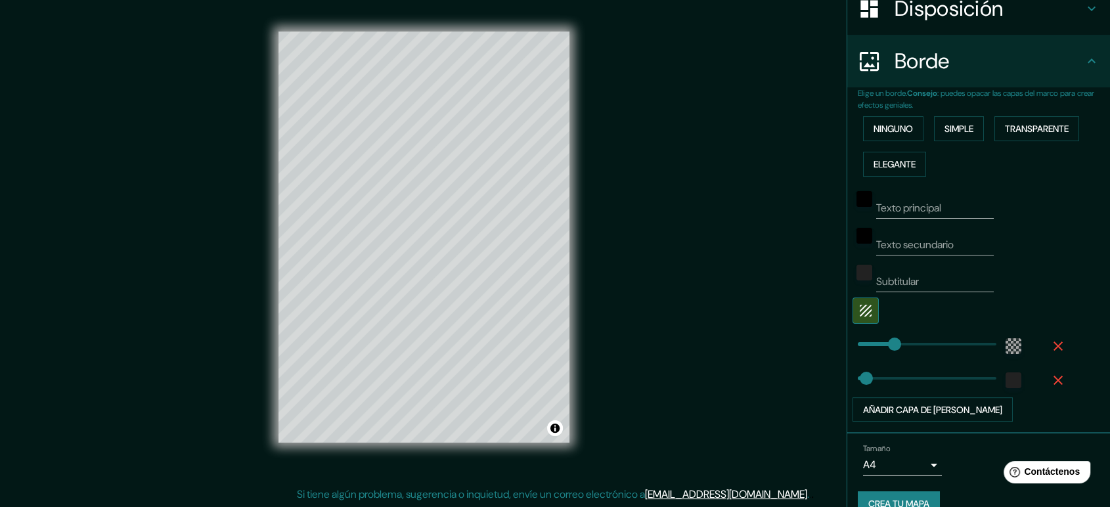
scroll to position [242, 0]
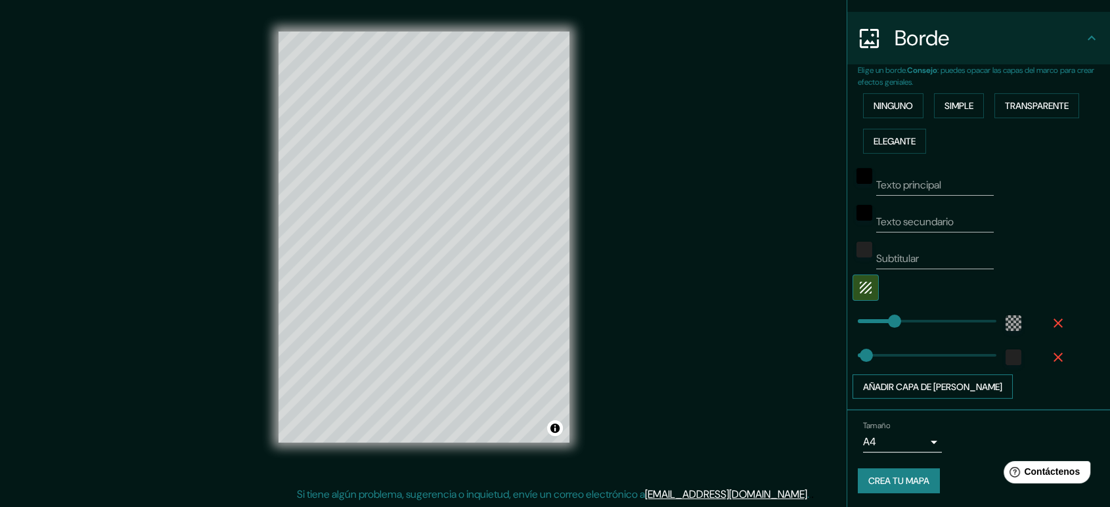
click at [932, 385] on font "Añadir capa de [PERSON_NAME]" at bounding box center [932, 387] width 139 height 12
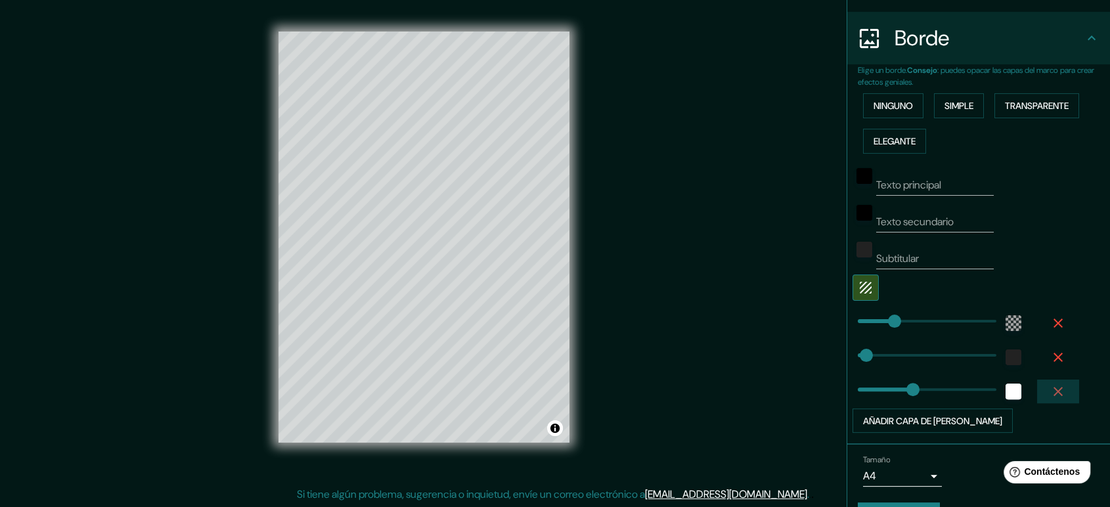
click at [1008, 393] on icon "button" at bounding box center [1058, 392] width 16 height 16
type input "118"
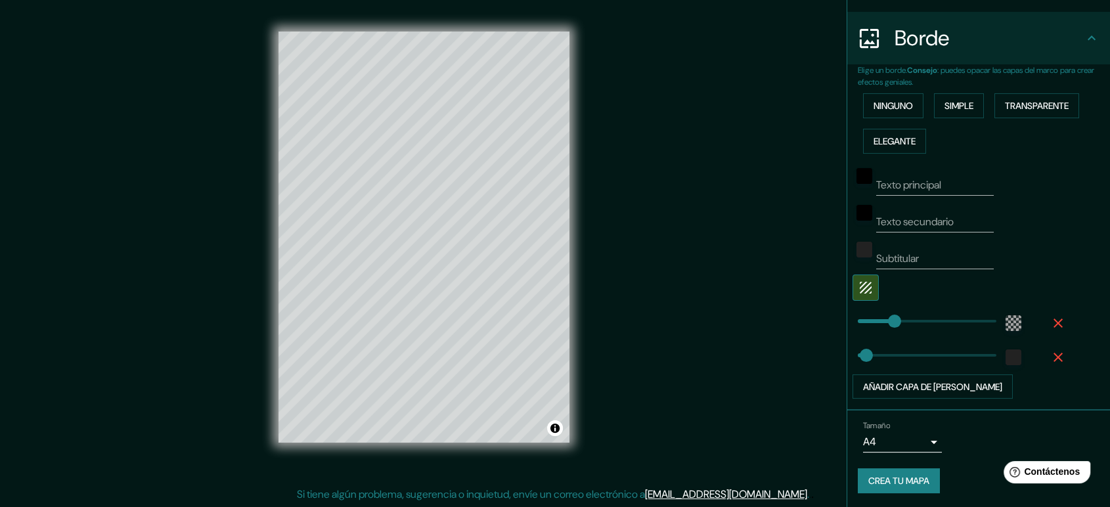
click at [911, 189] on input "Texto principal" at bounding box center [935, 185] width 118 height 21
type input "M"
type input "118"
click at [930, 215] on input "Texto secundario" at bounding box center [935, 221] width 118 height 21
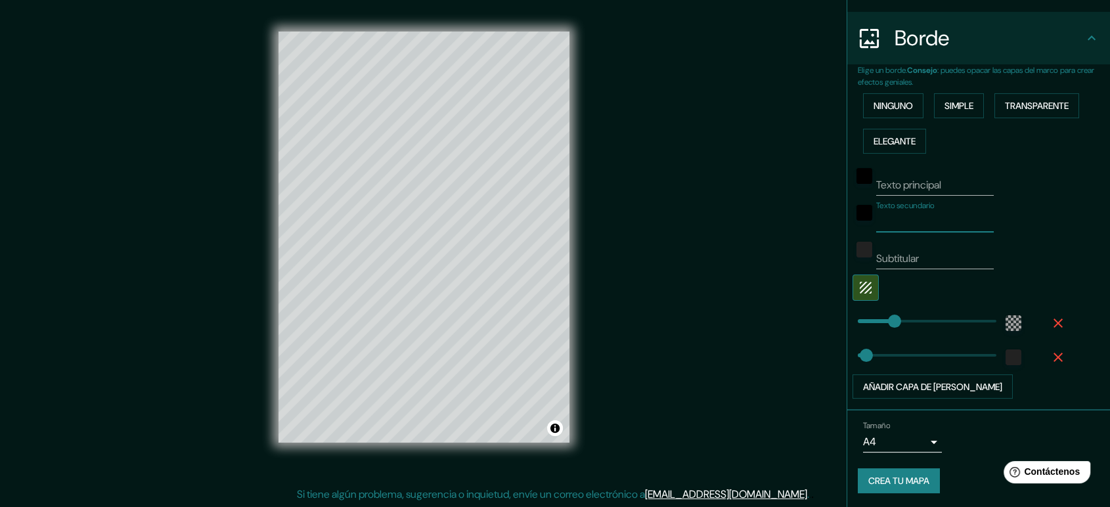
type input "M"
type input "118"
type input "ME"
type input "118"
type input "MER"
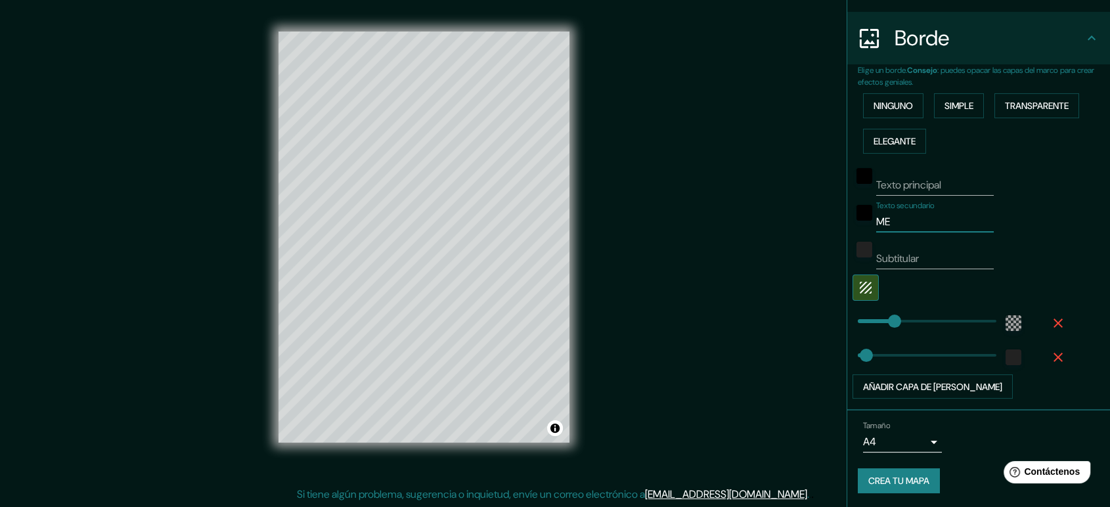
type input "118"
type input "MERI"
type input "118"
type input "MERID"
type input "118"
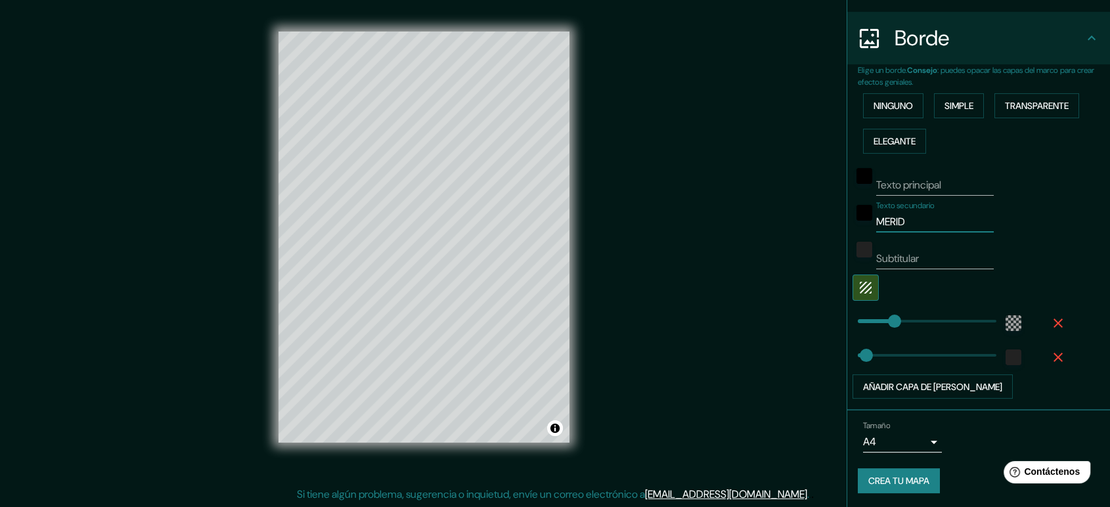
type input "MERIDA"
type input "118"
type input "MERIDA"
type input "118"
type input "MERIDA Y"
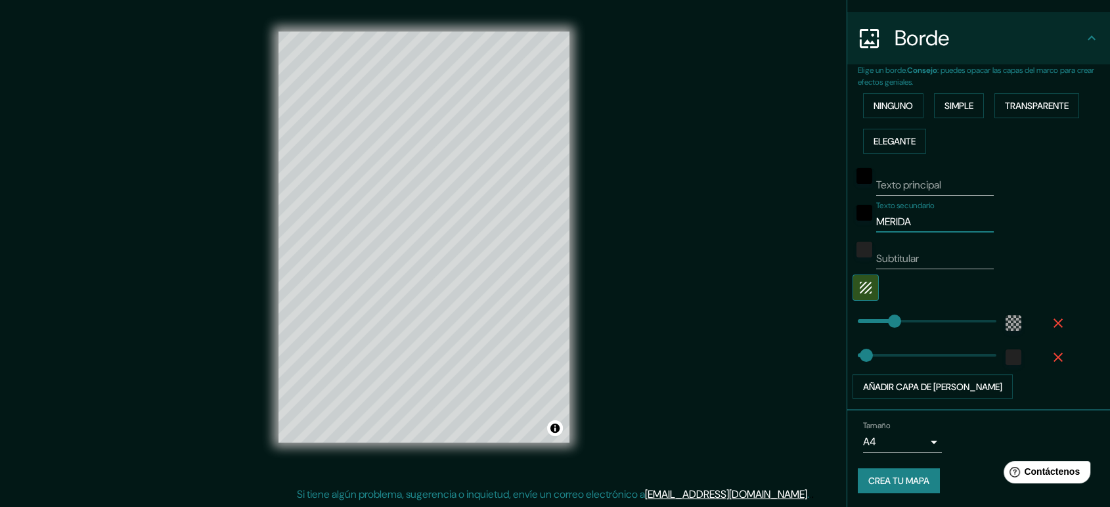
type input "118"
type input "[PERSON_NAME]"
type input "118"
type input "[PERSON_NAME]"
type input "118"
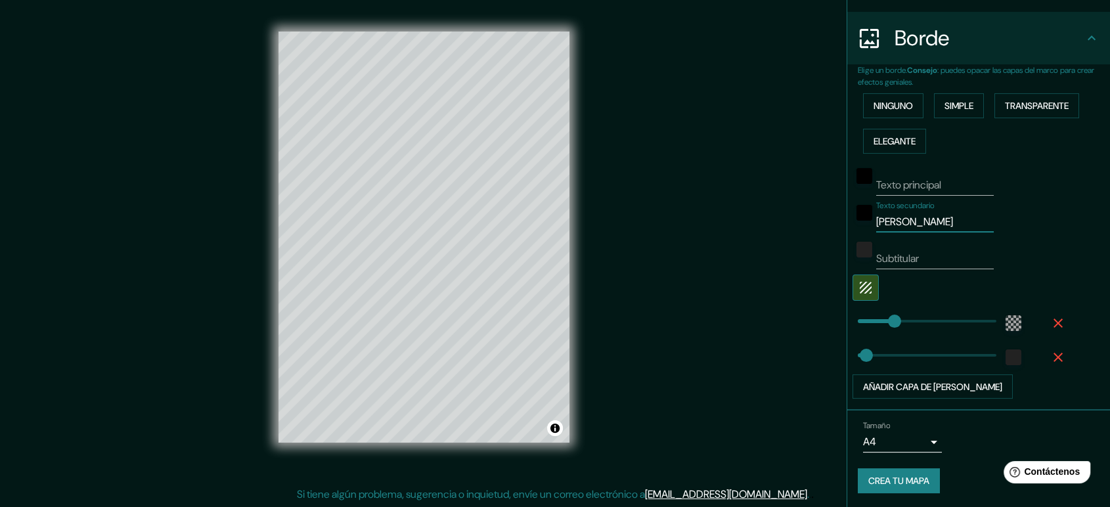
type input "[PERSON_NAME]"
type input "118"
type input "[PERSON_NAME]"
type input "118"
type input "MERIDA YUCATA"
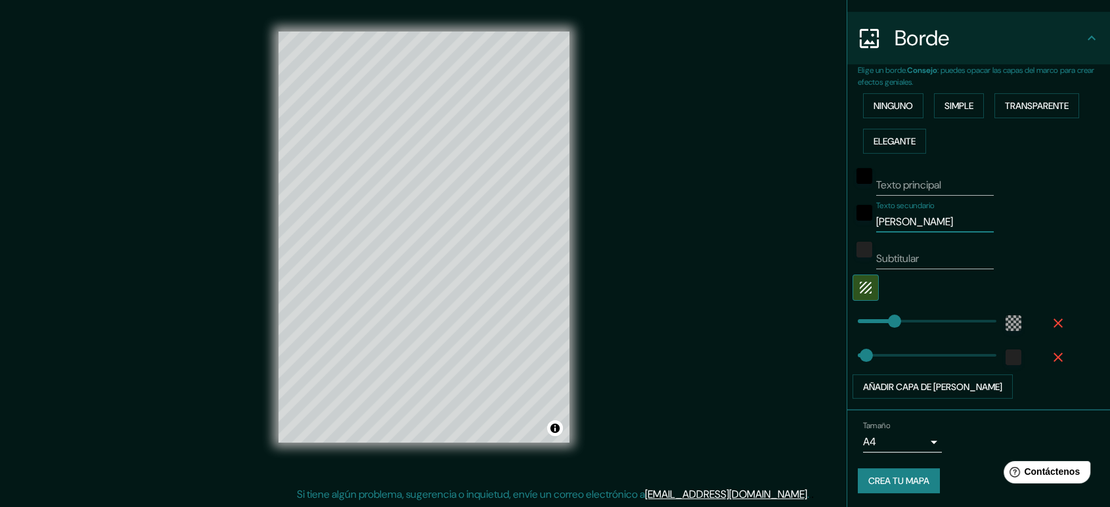
type input "118"
type input "MERIDA YUCATAN"
type input "118"
type input "MERIDA YUCATAN"
click at [856, 216] on div "negro" at bounding box center [864, 213] width 16 height 16
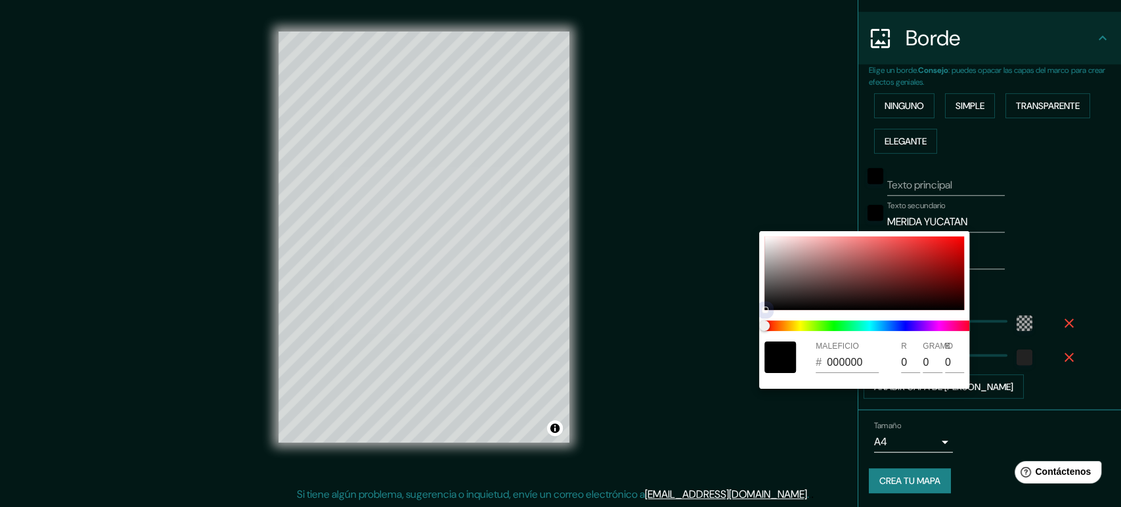
type input "118"
type input "CECDCD"
type input "206"
type input "205"
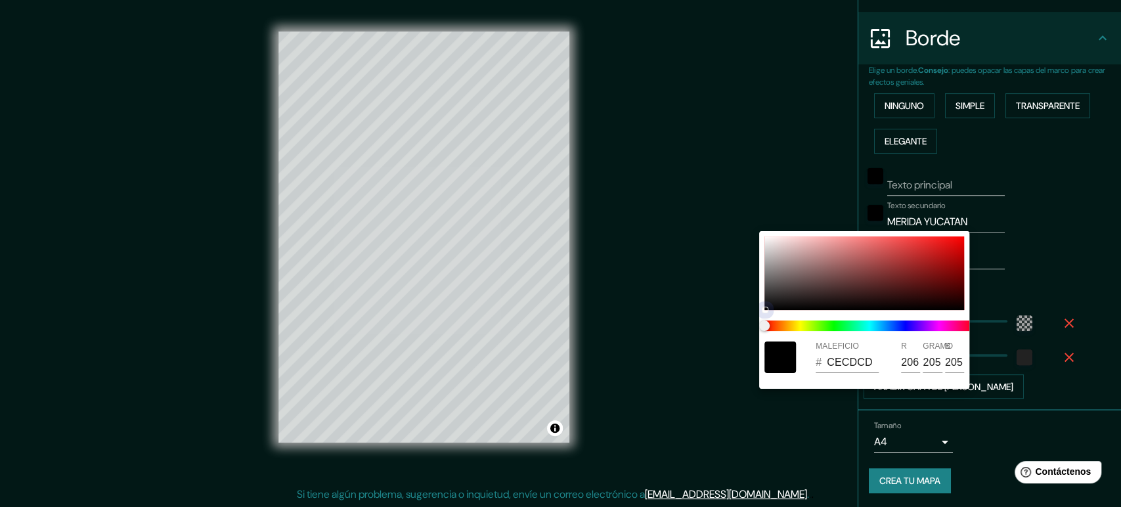
click at [765, 250] on div at bounding box center [864, 273] width 200 height 74
type input "118"
type input "D0D0D0"
type input "208"
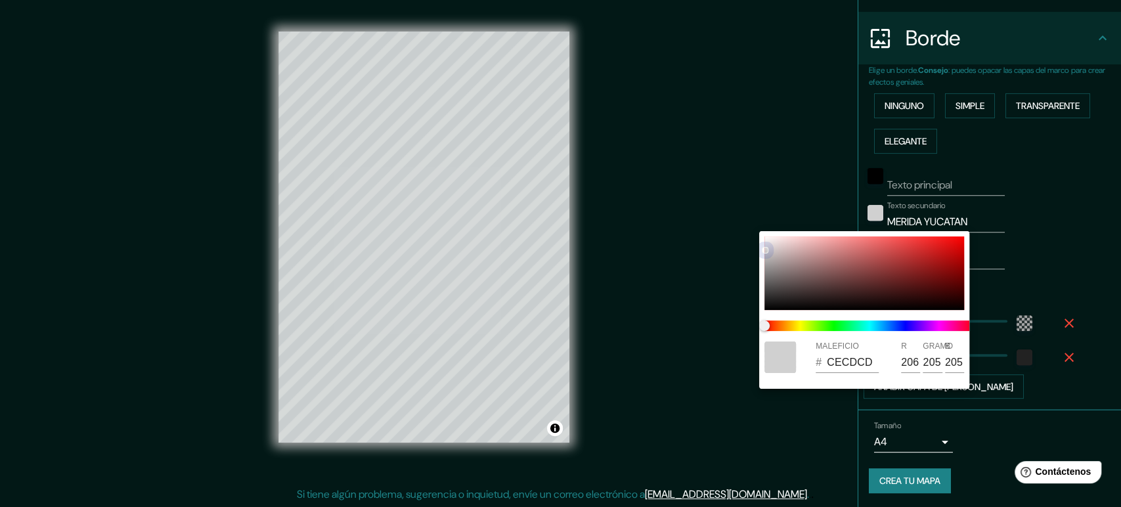
type input "208"
type input "118"
type input "FAF6F6"
type input "250"
type input "246"
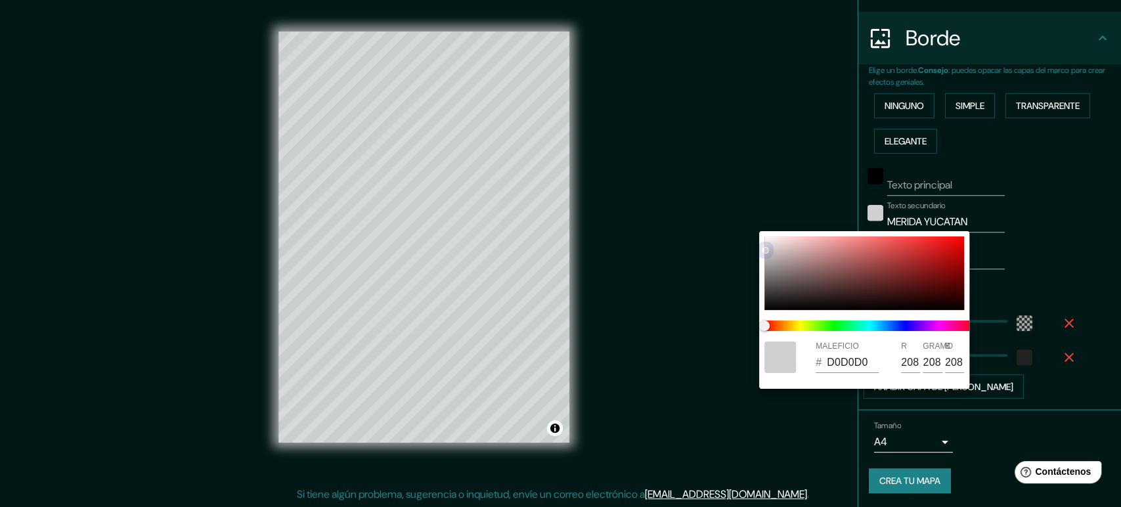
type input "246"
type input "118"
type input "FFFCFC"
type input "255"
type input "252"
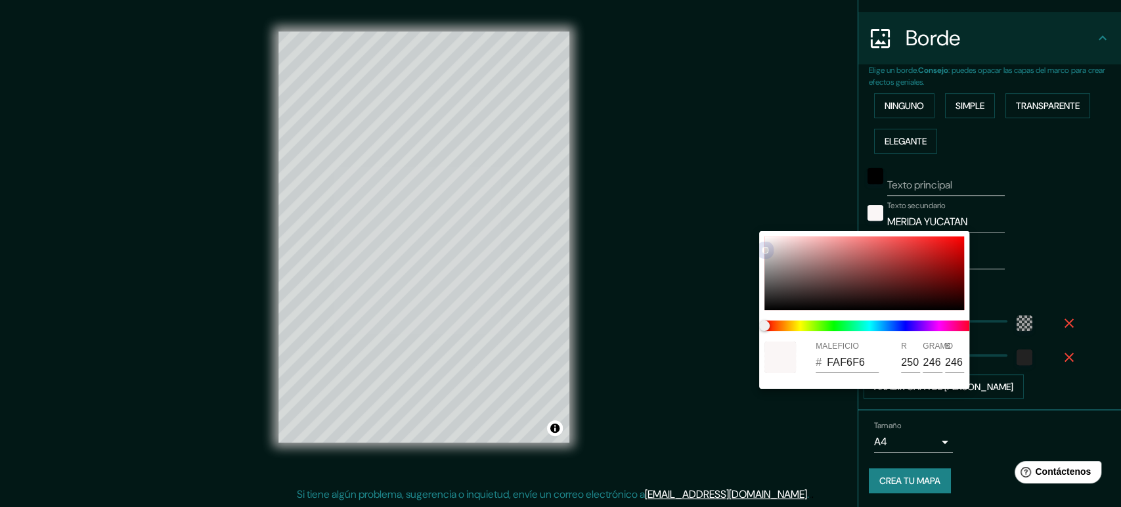
type input "252"
type input "118"
type input "E7D3D3"
type input "231"
type input "211"
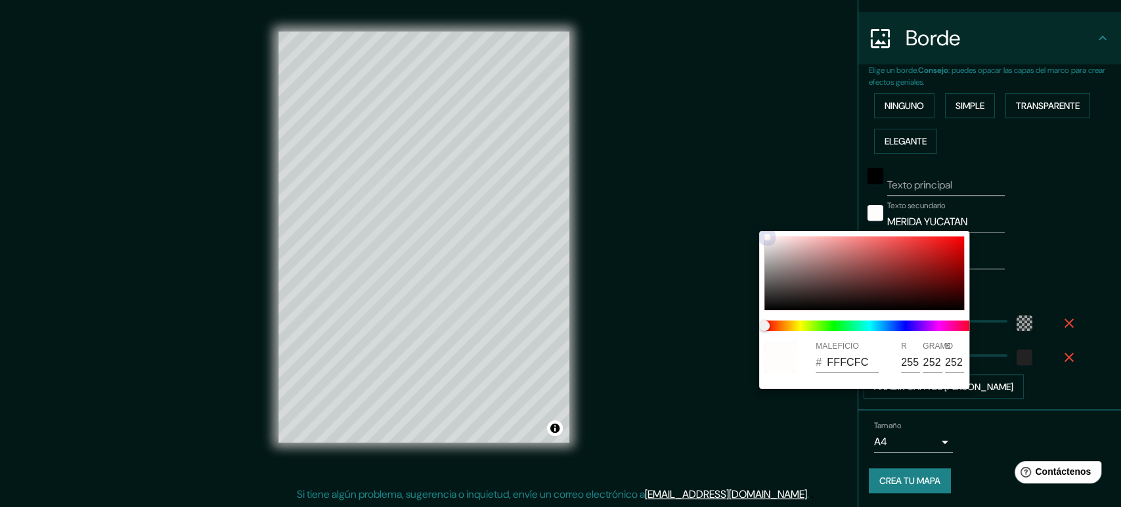
type input "211"
type input "118"
type input "D08787"
type input "208"
type input "135"
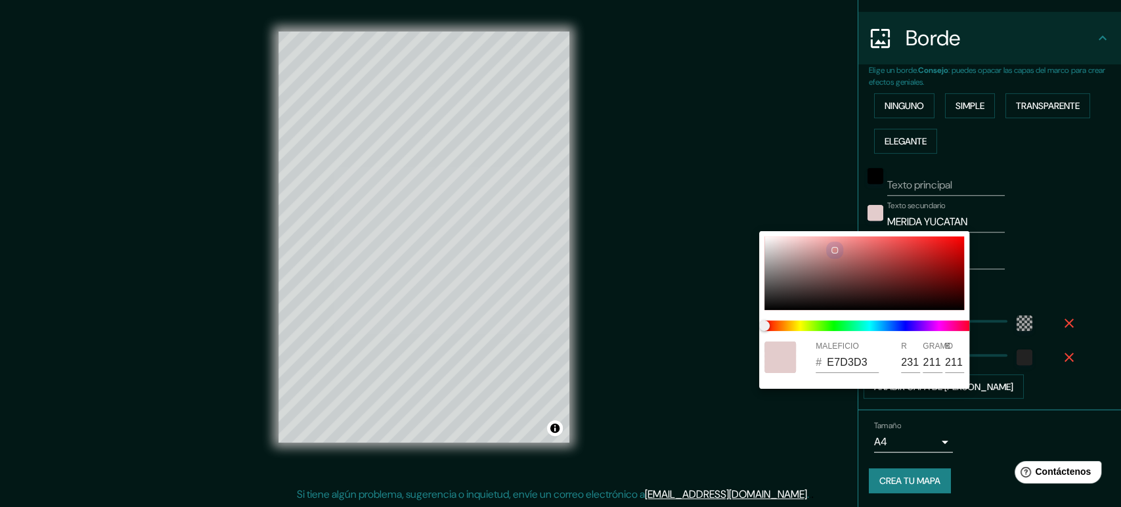
type input "135"
type input "118"
type input "D07373"
type input "115"
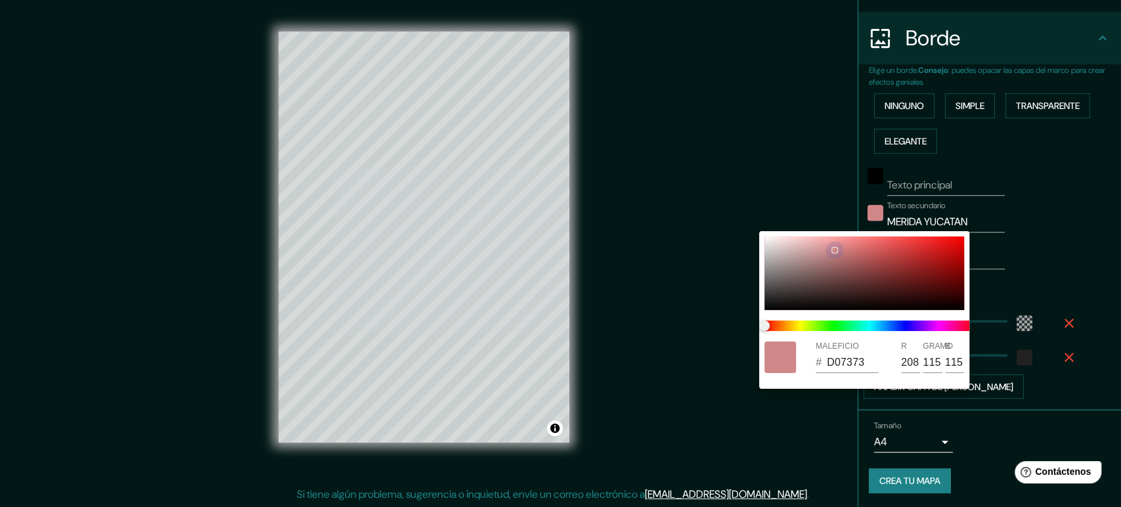
type input "118"
type input "C75D5D"
type input "199"
type input "93"
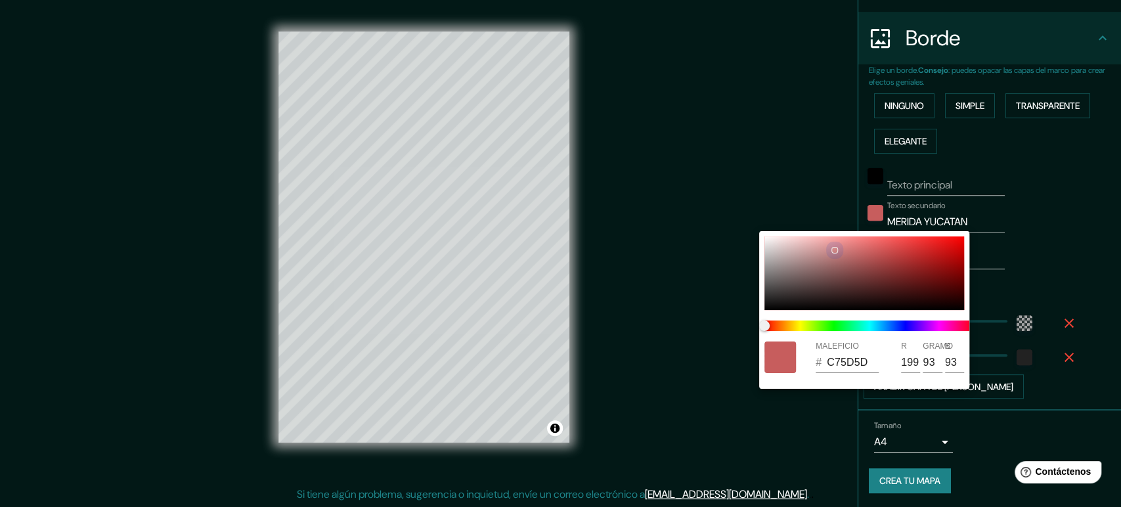
type input "118"
type input "C05555"
type input "192"
type input "85"
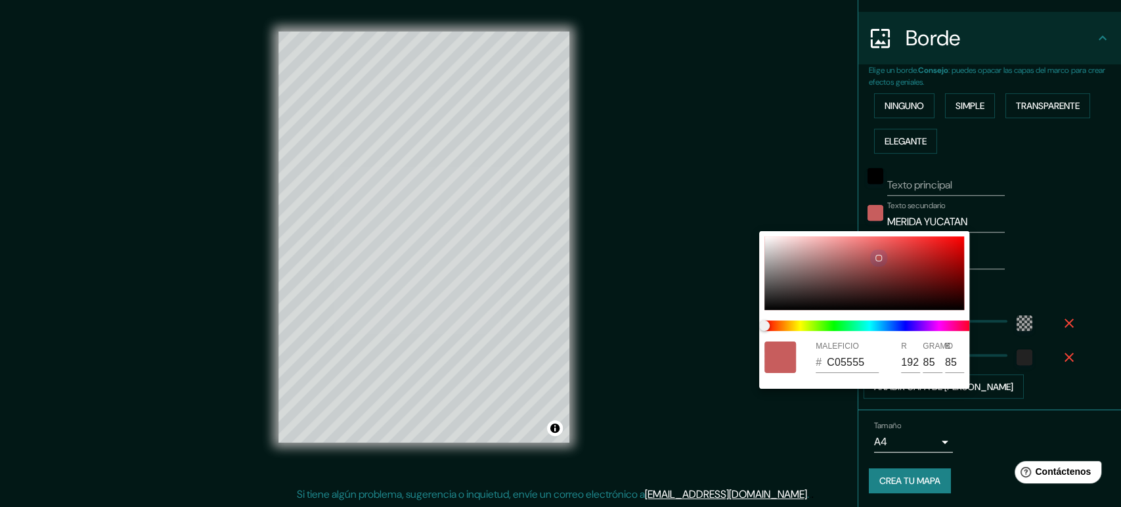
type input "118"
type input "B54E4E"
type input "181"
type input "78"
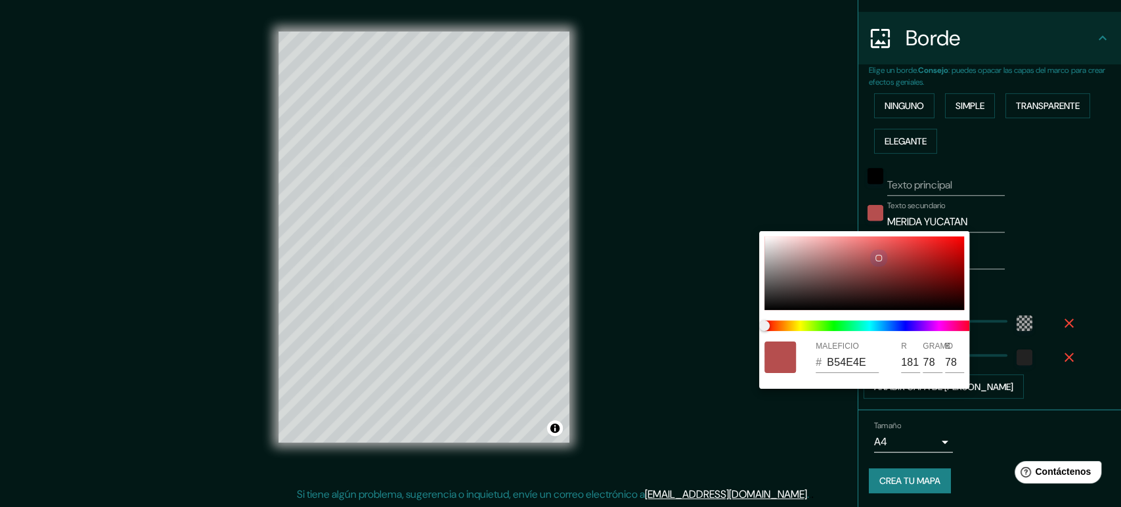
type input "118"
type input "973D3D"
type input "151"
type input "61"
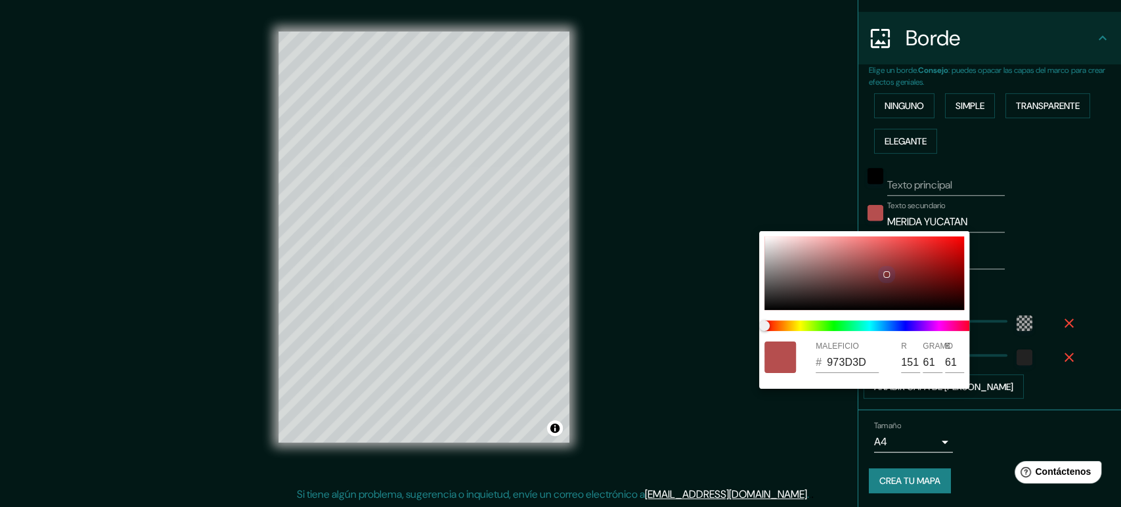
type input "118"
type input "7E3131"
type input "126"
type input "49"
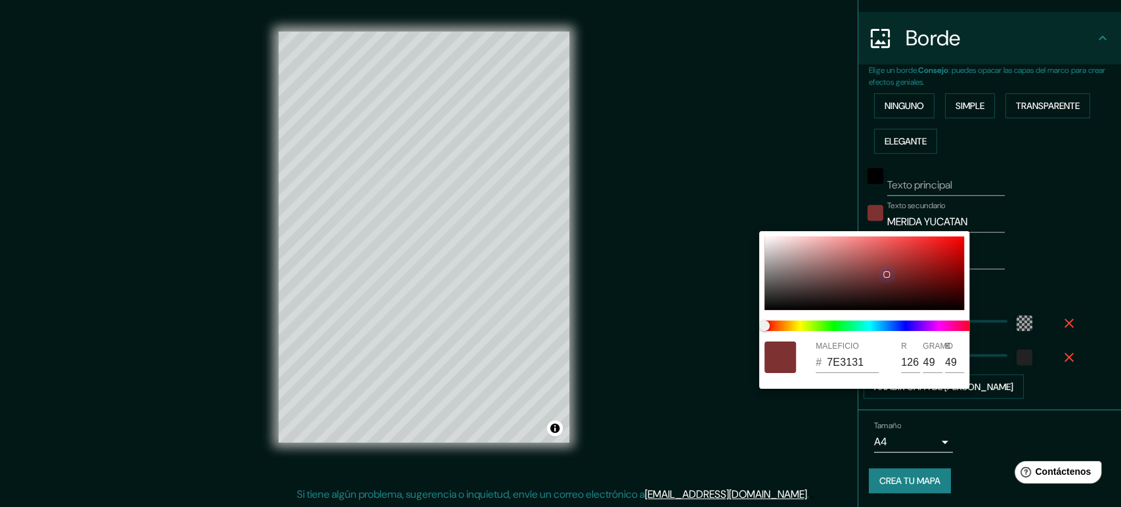
type input "118"
type input "702A2A"
type input "112"
type input "42"
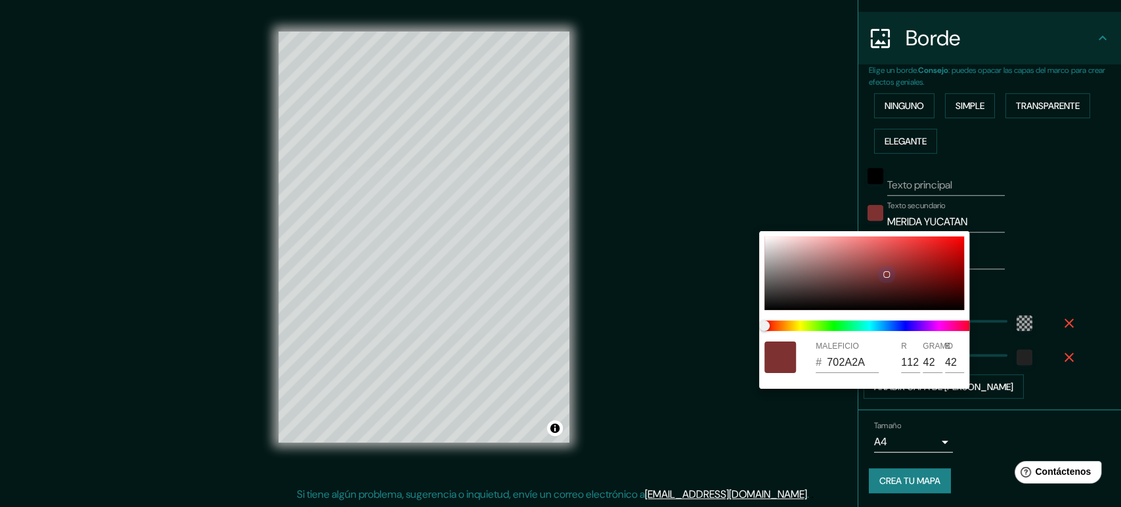
type input "118"
type input "642525"
type input "100"
type input "37"
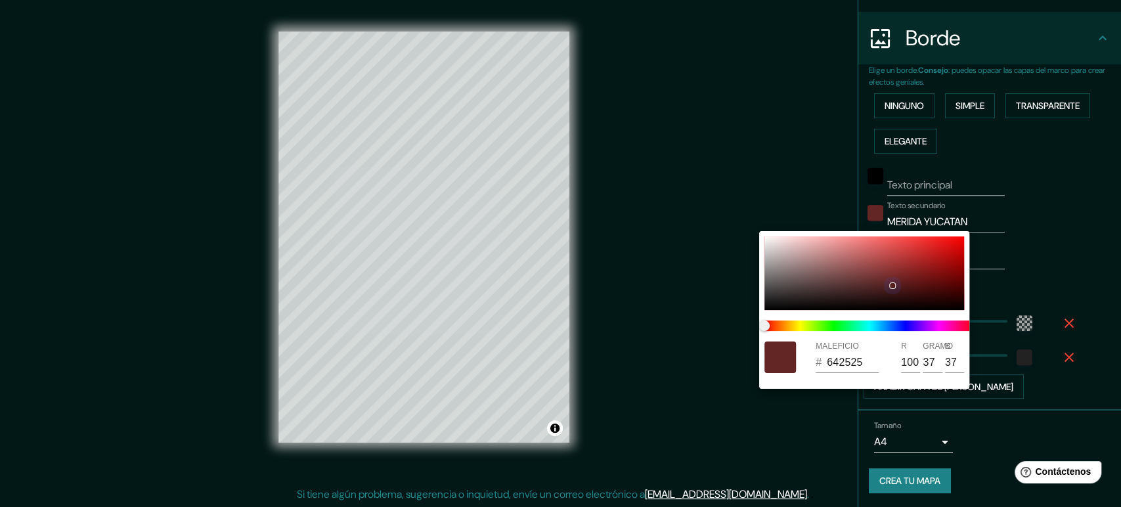
type input "118"
type input "541E1E"
type input "84"
type input "30"
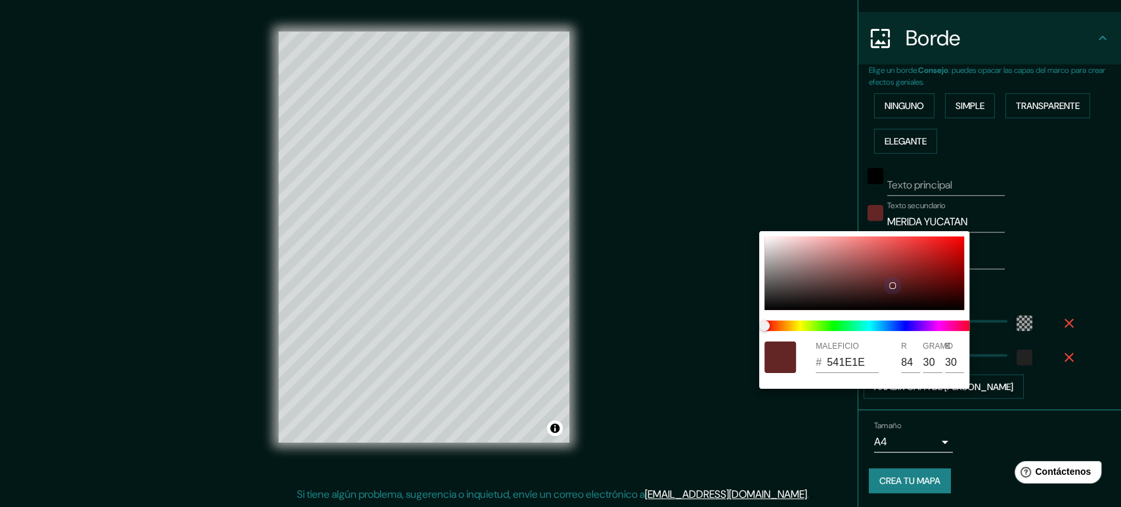
type input "118"
drag, startPoint x: 766, startPoint y: 240, endPoint x: 758, endPoint y: 333, distance: 93.6
click at [758, 333] on div "MALEFICIO # 141414 R 20 GRAMO 20 B 20" at bounding box center [560, 253] width 1121 height 507
click at [1008, 182] on div at bounding box center [560, 253] width 1121 height 507
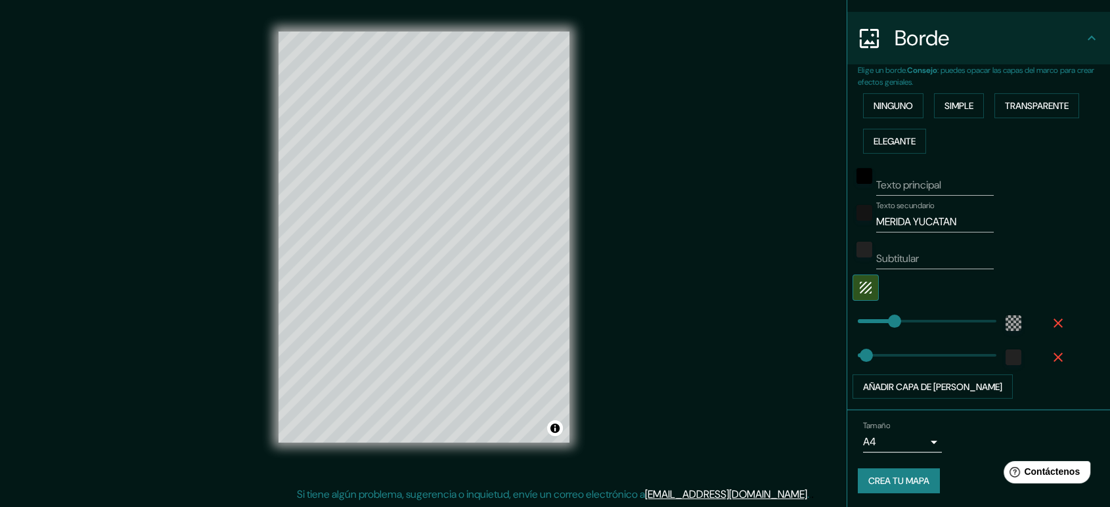
click at [932, 186] on input "Texto principal" at bounding box center [935, 185] width 118 height 21
drag, startPoint x: 935, startPoint y: 222, endPoint x: 948, endPoint y: 221, distance: 13.2
click at [946, 221] on input "MERIDA YUCATAN" at bounding box center [935, 221] width 118 height 21
drag, startPoint x: 960, startPoint y: 219, endPoint x: 853, endPoint y: 238, distance: 108.7
click at [858, 238] on div "Texto principal MERIDA Texto secundario MERIDA YUCATAN Subtitular Añadir capa d…" at bounding box center [963, 279] width 210 height 240
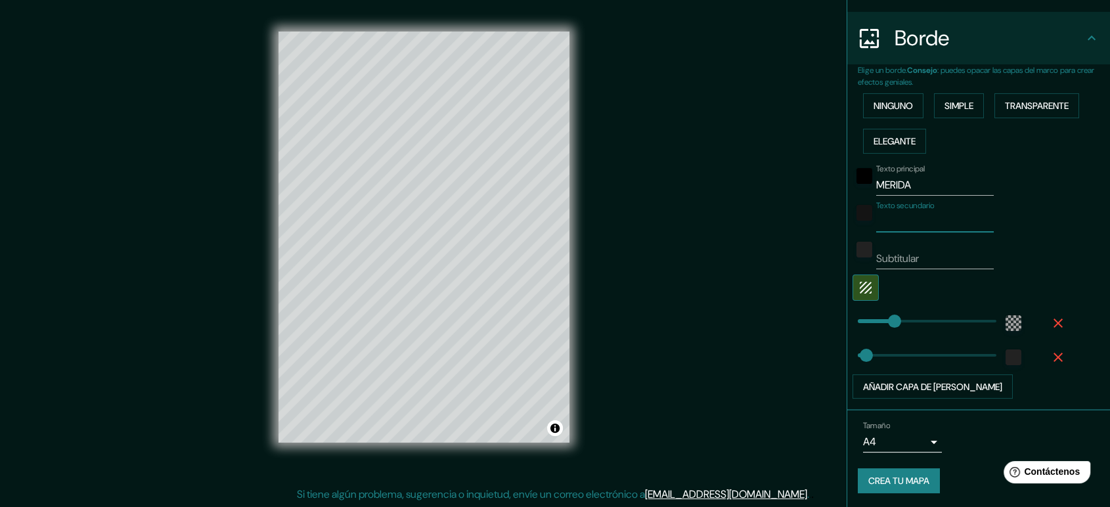
click at [1004, 206] on div "Texto secundario" at bounding box center [959, 217] width 215 height 32
click at [858, 292] on icon "button" at bounding box center [866, 288] width 16 height 16
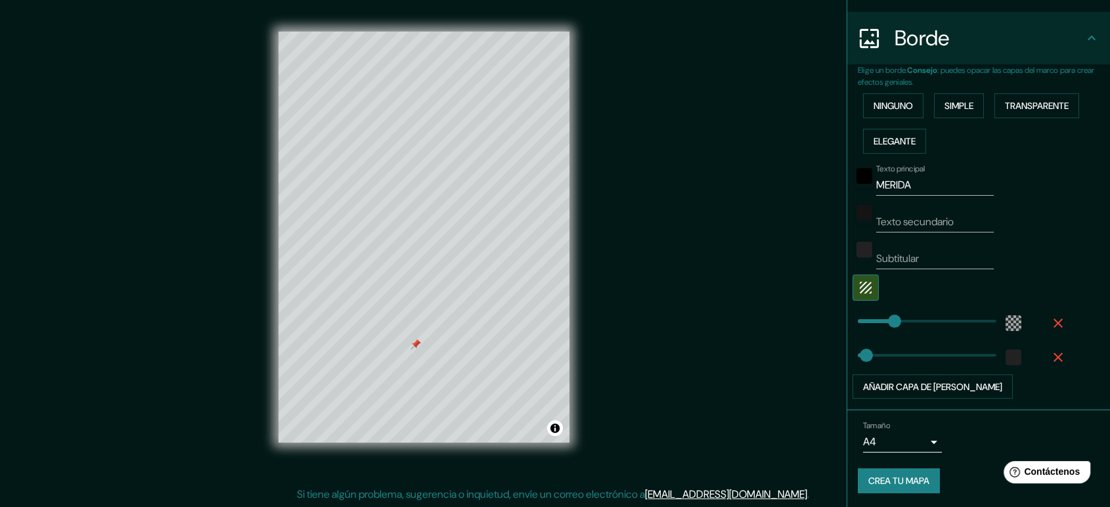
click at [934, 445] on div "Tamaño A4 single" at bounding box center [979, 437] width 242 height 42
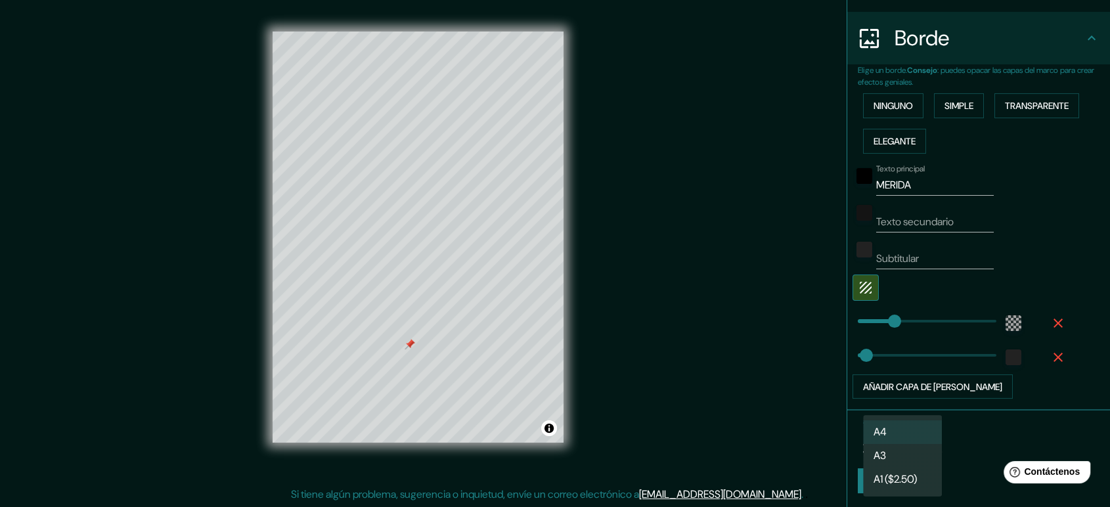
click at [923, 447] on body "Mappin Ubicación [GEOGRAPHIC_DATA], [GEOGRAPHIC_DATA], [GEOGRAPHIC_DATA] Patas …" at bounding box center [555, 241] width 1110 height 507
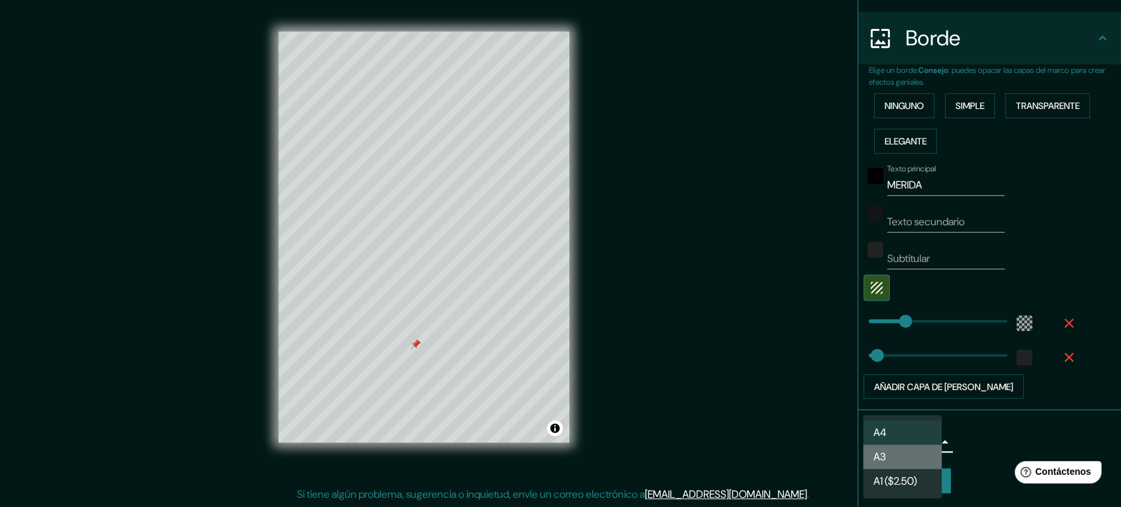
click at [891, 456] on li "A3" at bounding box center [902, 457] width 79 height 24
click at [906, 445] on body "Mappin Ubicación [GEOGRAPHIC_DATA], [GEOGRAPHIC_DATA], [GEOGRAPHIC_DATA] Patas …" at bounding box center [560, 241] width 1121 height 507
click at [904, 435] on li "A4" at bounding box center [902, 432] width 79 height 24
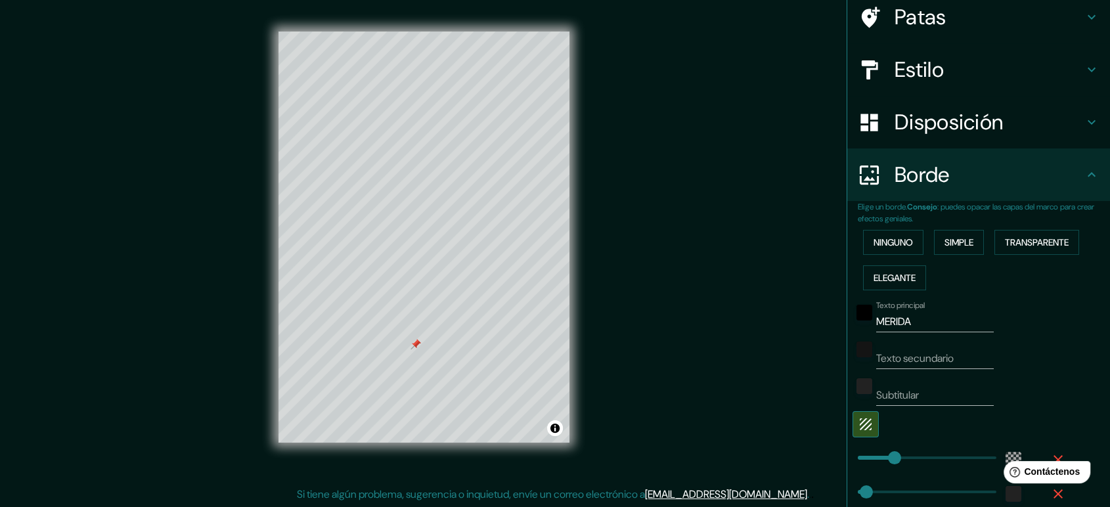
scroll to position [96, 0]
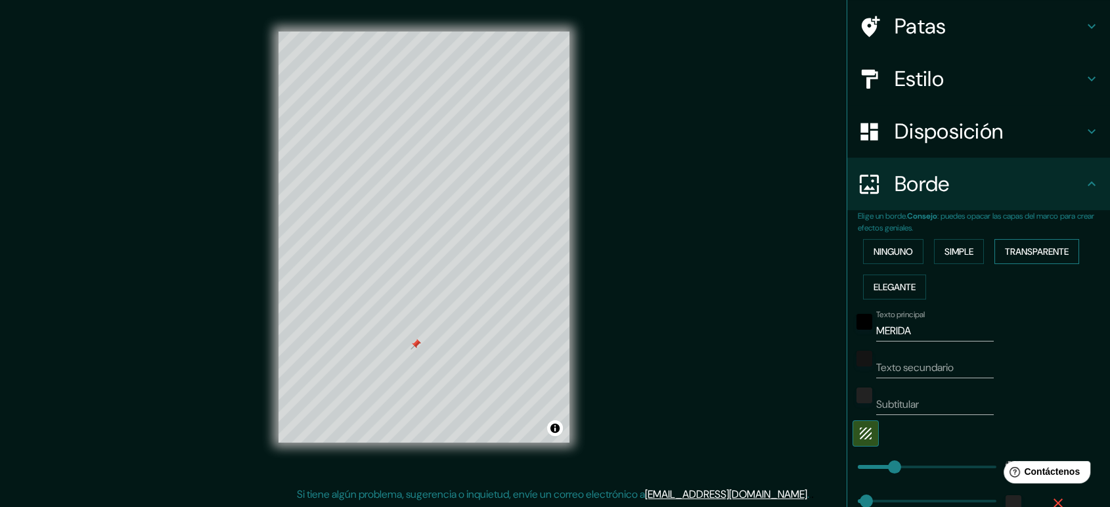
click at [1005, 250] on font "Transparente" at bounding box center [1037, 252] width 64 height 12
click at [970, 254] on button "Simple" at bounding box center [959, 251] width 50 height 25
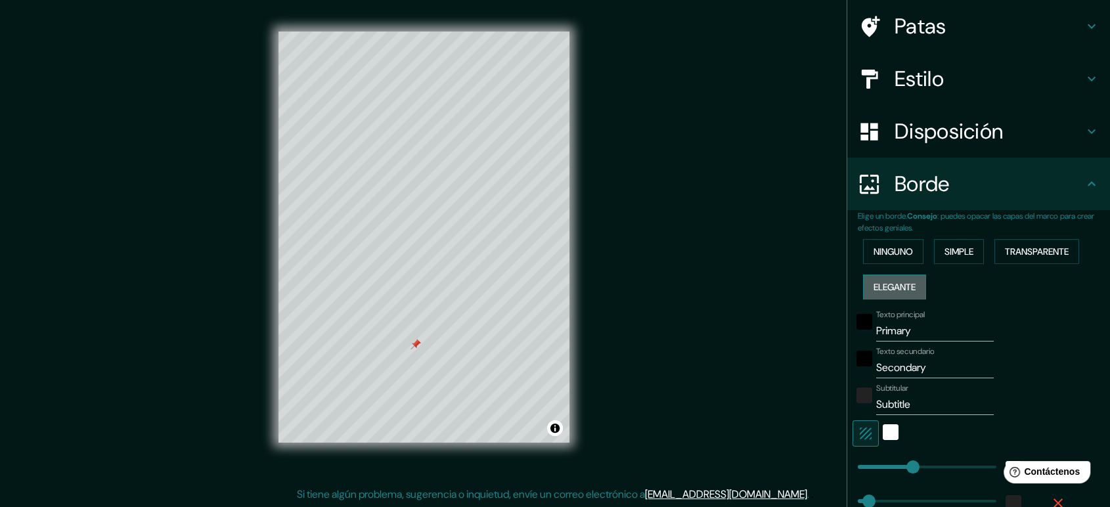
click at [906, 296] on button "Elegante" at bounding box center [894, 287] width 63 height 25
click at [905, 282] on font "Elegante" at bounding box center [894, 287] width 42 height 12
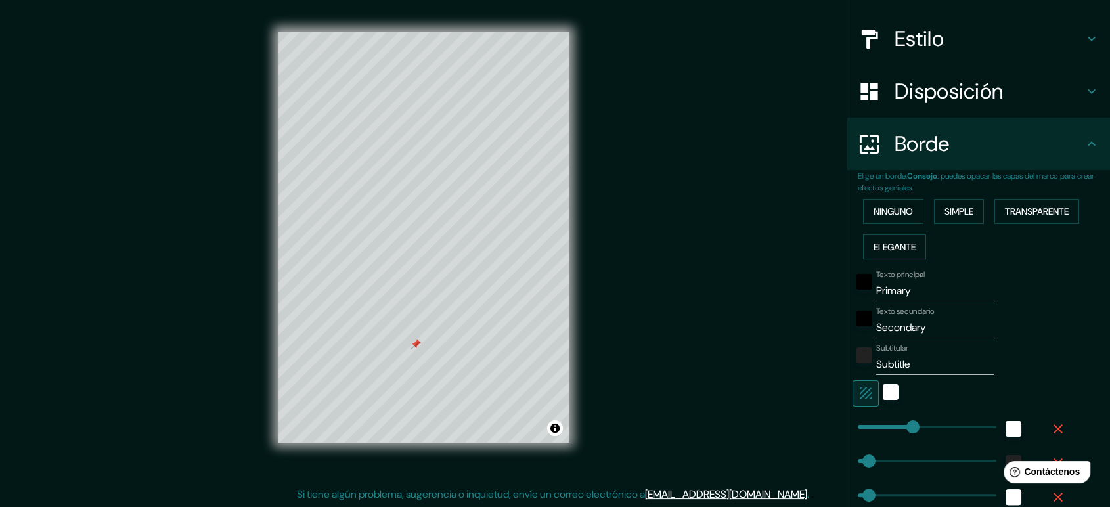
scroll to position [169, 0]
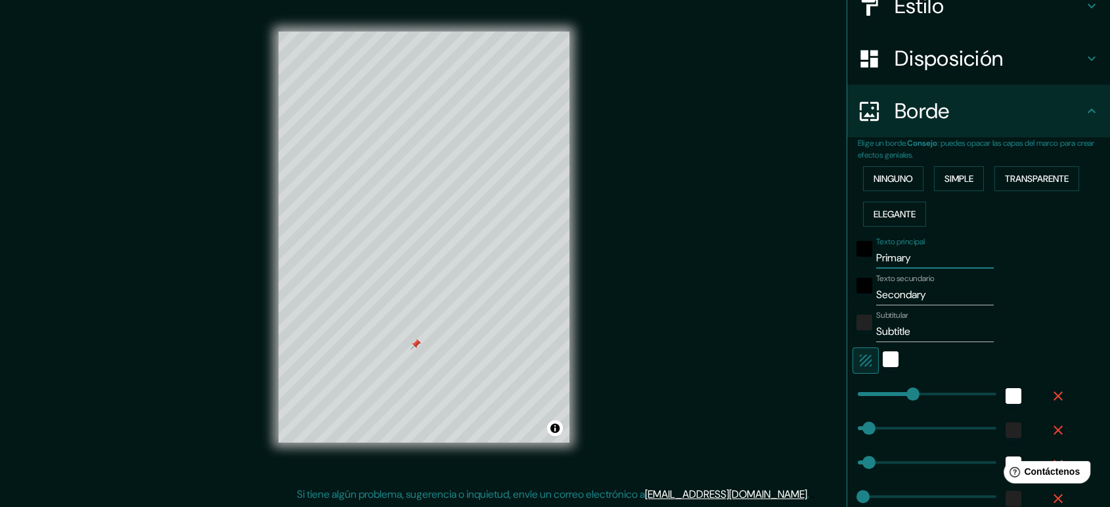
drag, startPoint x: 923, startPoint y: 261, endPoint x: 858, endPoint y: 264, distance: 65.8
click at [858, 264] on div "Texto principal Primary" at bounding box center [959, 253] width 215 height 32
click at [907, 284] on input "Secondary" at bounding box center [935, 294] width 118 height 21
click at [914, 287] on input "Secondary" at bounding box center [935, 294] width 118 height 21
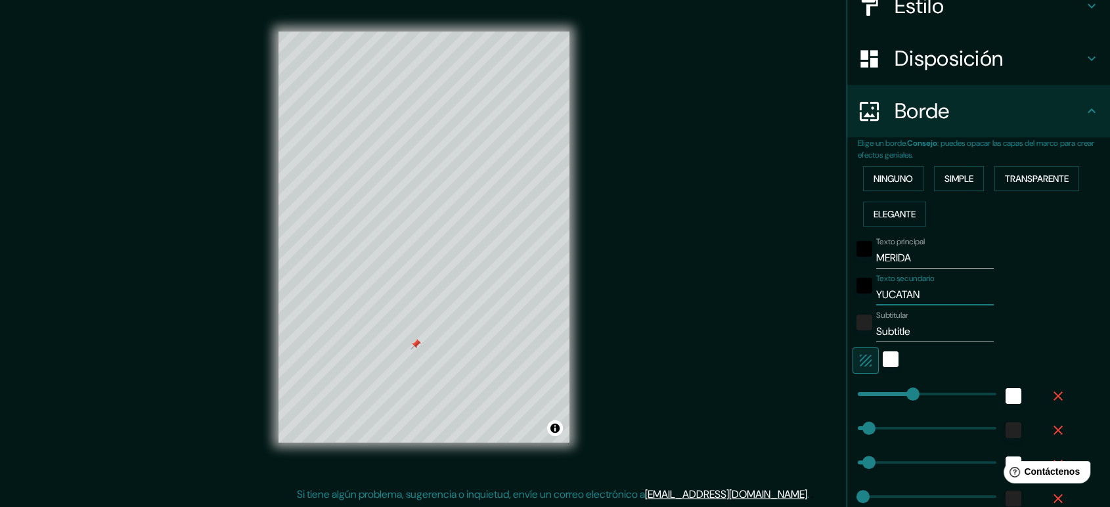
click at [931, 335] on input "Subtitle" at bounding box center [935, 331] width 118 height 21
drag, startPoint x: 919, startPoint y: 288, endPoint x: 850, endPoint y: 301, distance: 70.1
click at [852, 301] on div "Texto secundario YUCATAN" at bounding box center [959, 290] width 215 height 32
drag, startPoint x: 910, startPoint y: 247, endPoint x: 854, endPoint y: 253, distance: 56.1
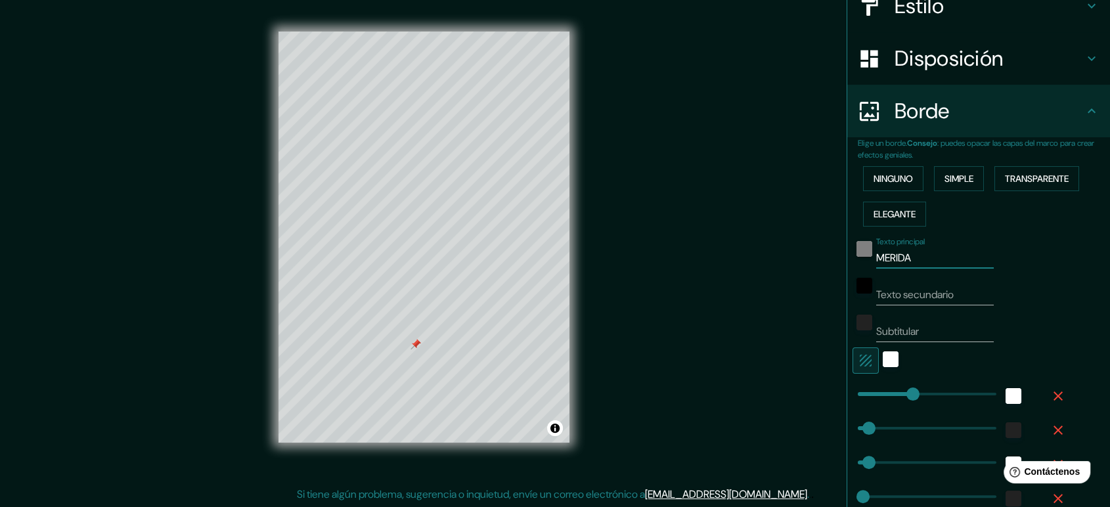
click at [854, 253] on div "Texto principal [PERSON_NAME]" at bounding box center [959, 253] width 215 height 32
click at [858, 362] on icon "button" at bounding box center [866, 361] width 16 height 16
drag, startPoint x: 903, startPoint y: 394, endPoint x: 872, endPoint y: 405, distance: 32.8
click at [877, 401] on span at bounding box center [883, 393] width 13 height 13
drag, startPoint x: 875, startPoint y: 403, endPoint x: 866, endPoint y: 403, distance: 9.2
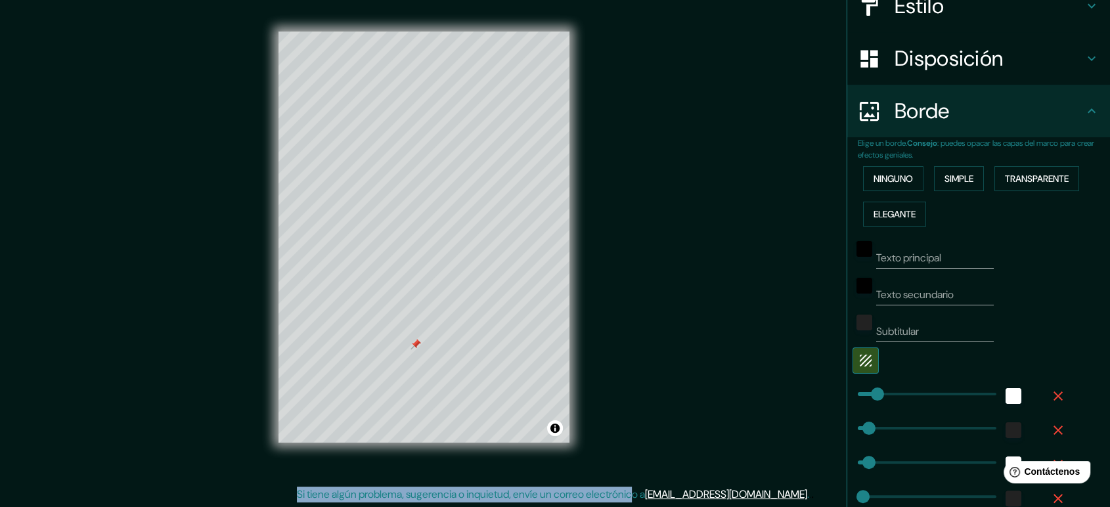
drag, startPoint x: 662, startPoint y: 398, endPoint x: 676, endPoint y: 401, distance: 14.0
click at [676, 401] on div "Mappin Ubicación [GEOGRAPHIC_DATA], [GEOGRAPHIC_DATA], [GEOGRAPHIC_DATA] Patas …" at bounding box center [555, 248] width 1110 height 520
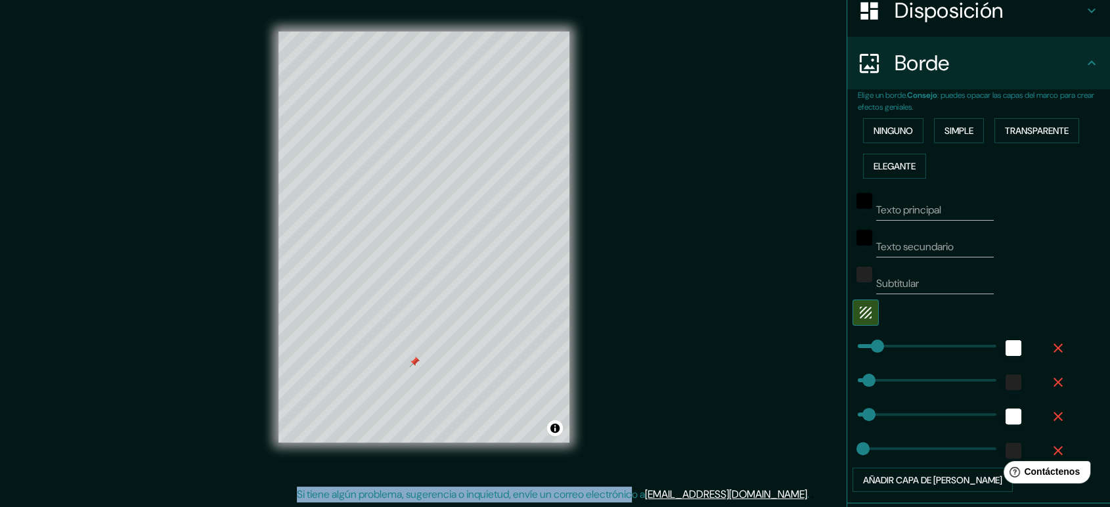
scroll to position [242, 0]
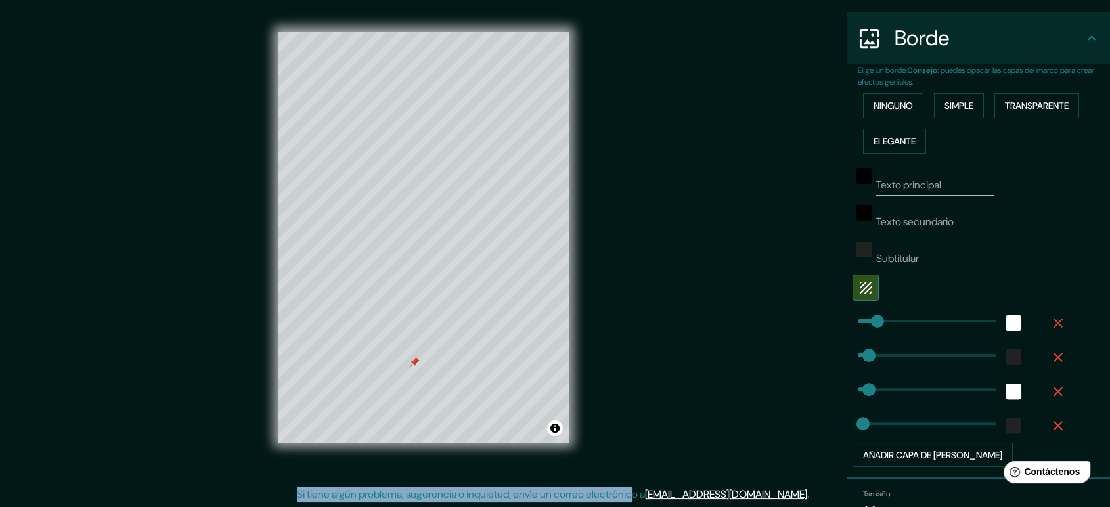
click at [1008, 386] on icon "button" at bounding box center [1058, 392] width 16 height 16
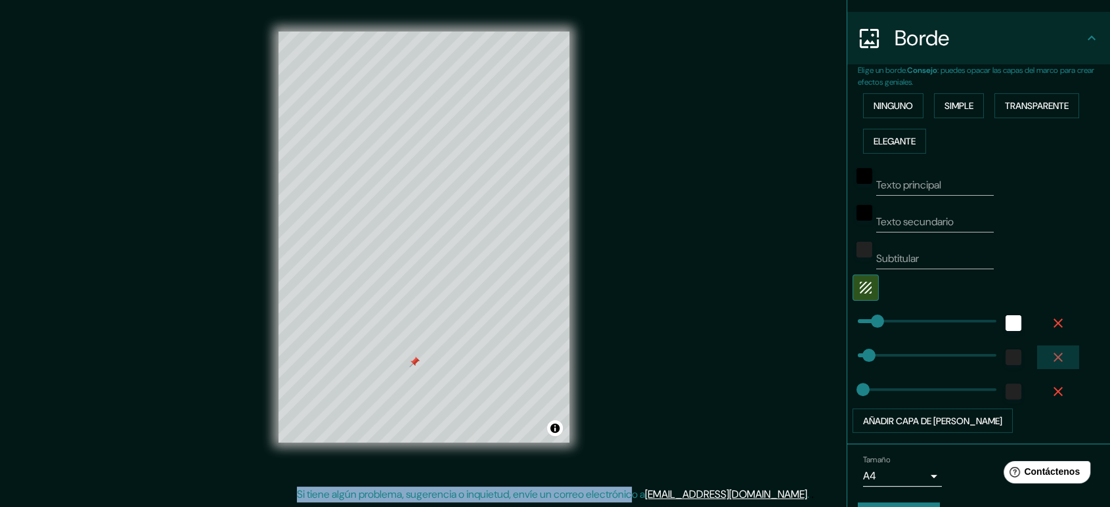
click at [1008, 361] on icon "button" at bounding box center [1058, 357] width 16 height 16
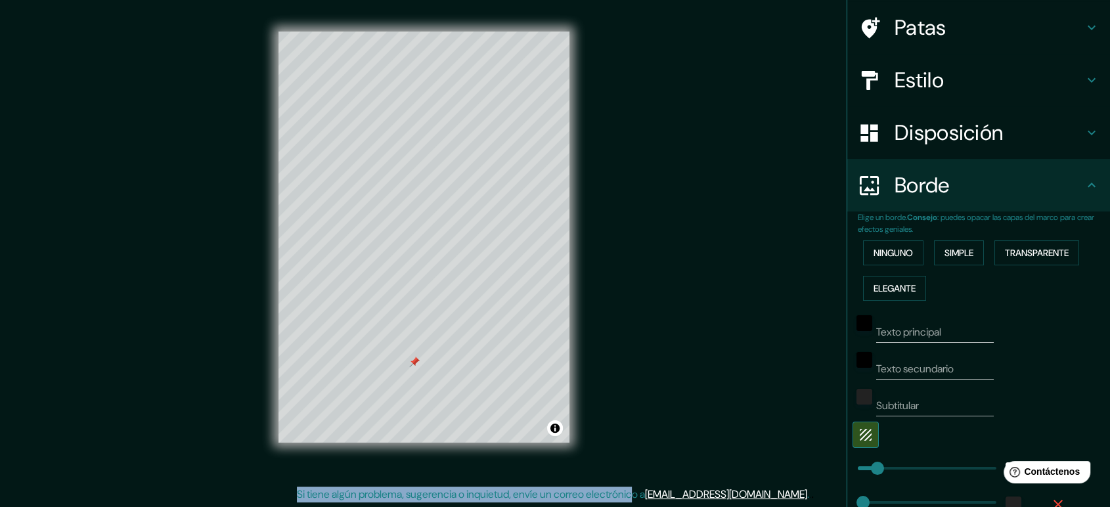
scroll to position [0, 0]
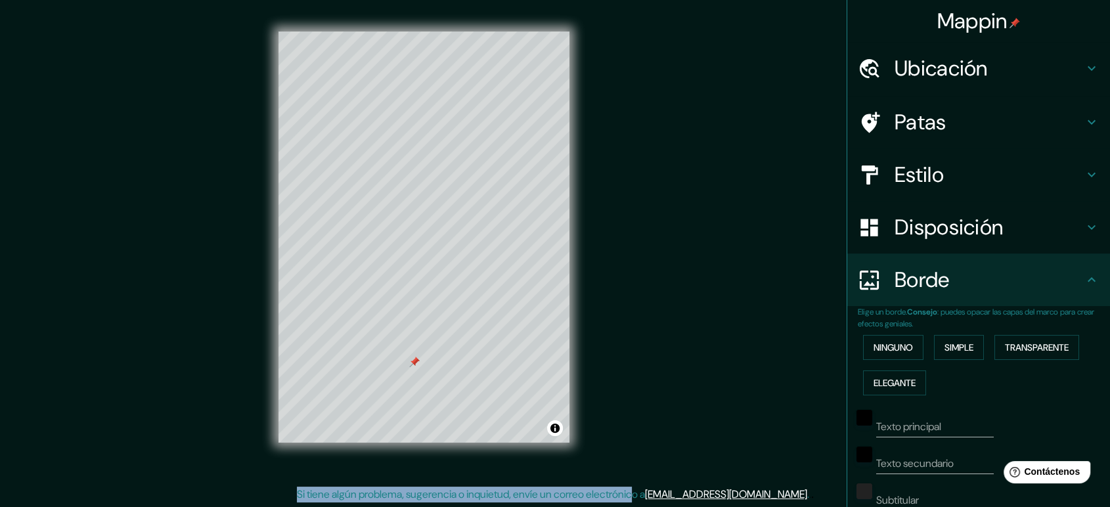
click at [993, 123] on h4 "Patas" at bounding box center [989, 122] width 189 height 26
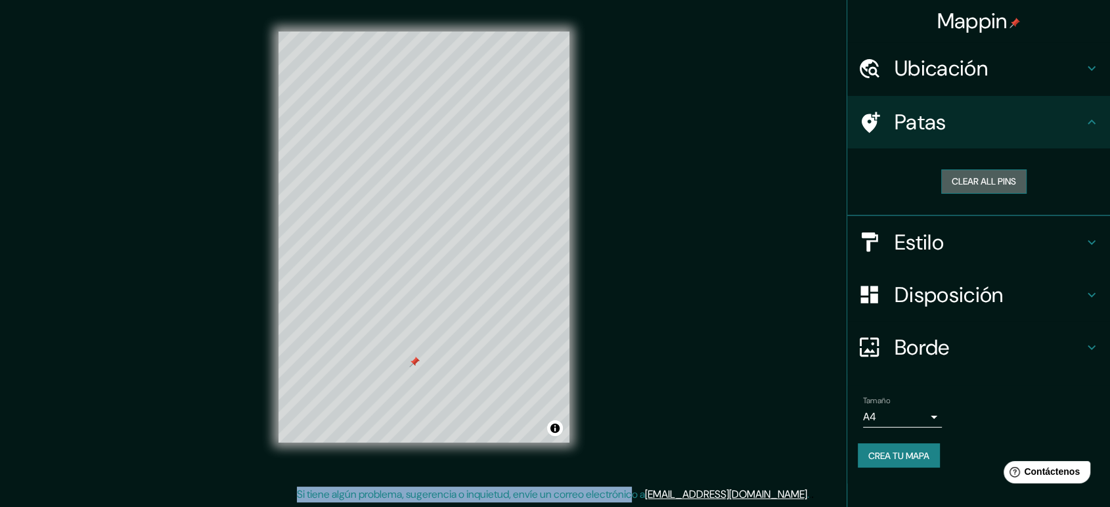
click at [981, 183] on button "Clear all pins" at bounding box center [983, 181] width 85 height 24
click at [1008, 123] on h4 "Patas" at bounding box center [989, 122] width 189 height 26
